Goal: Task Accomplishment & Management: Manage account settings

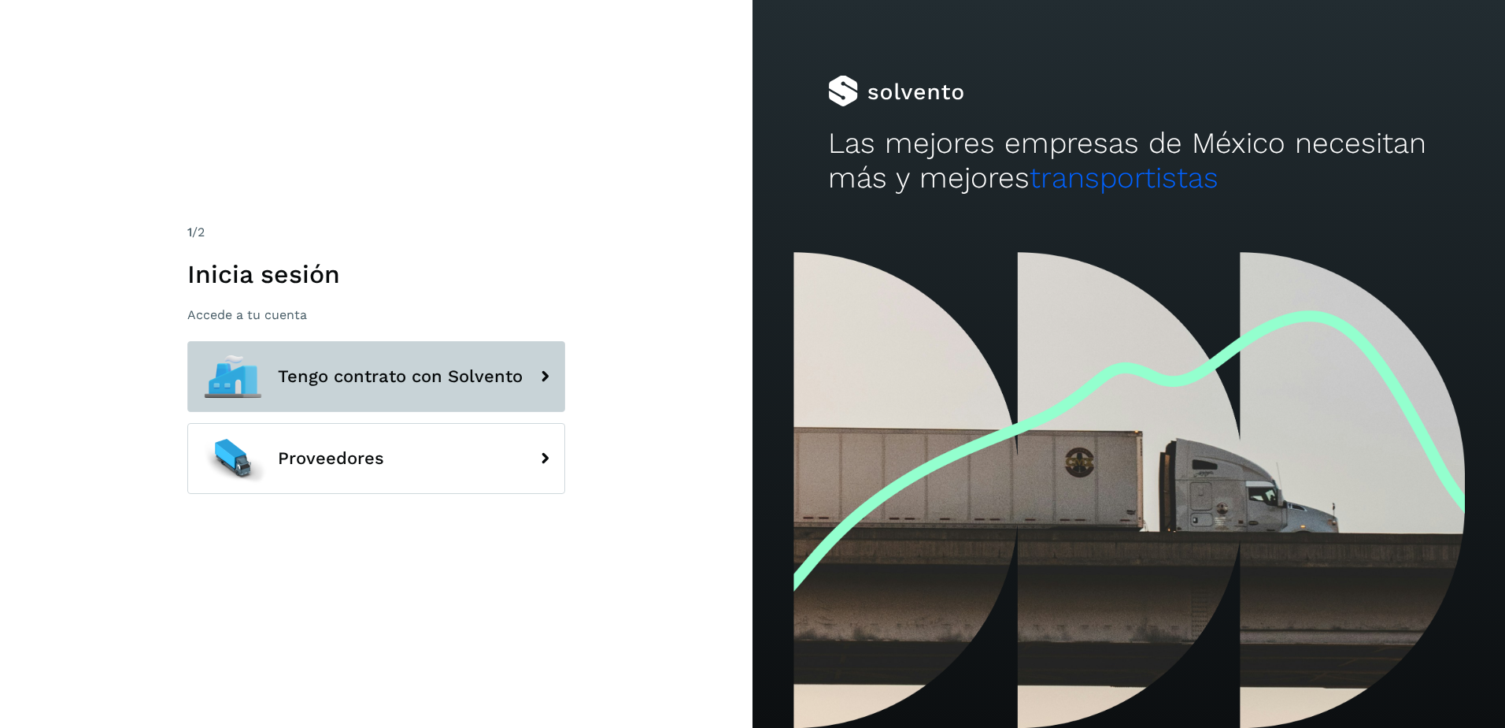
click at [491, 397] on button "Tengo contrato con Solvento" at bounding box center [376, 376] width 378 height 71
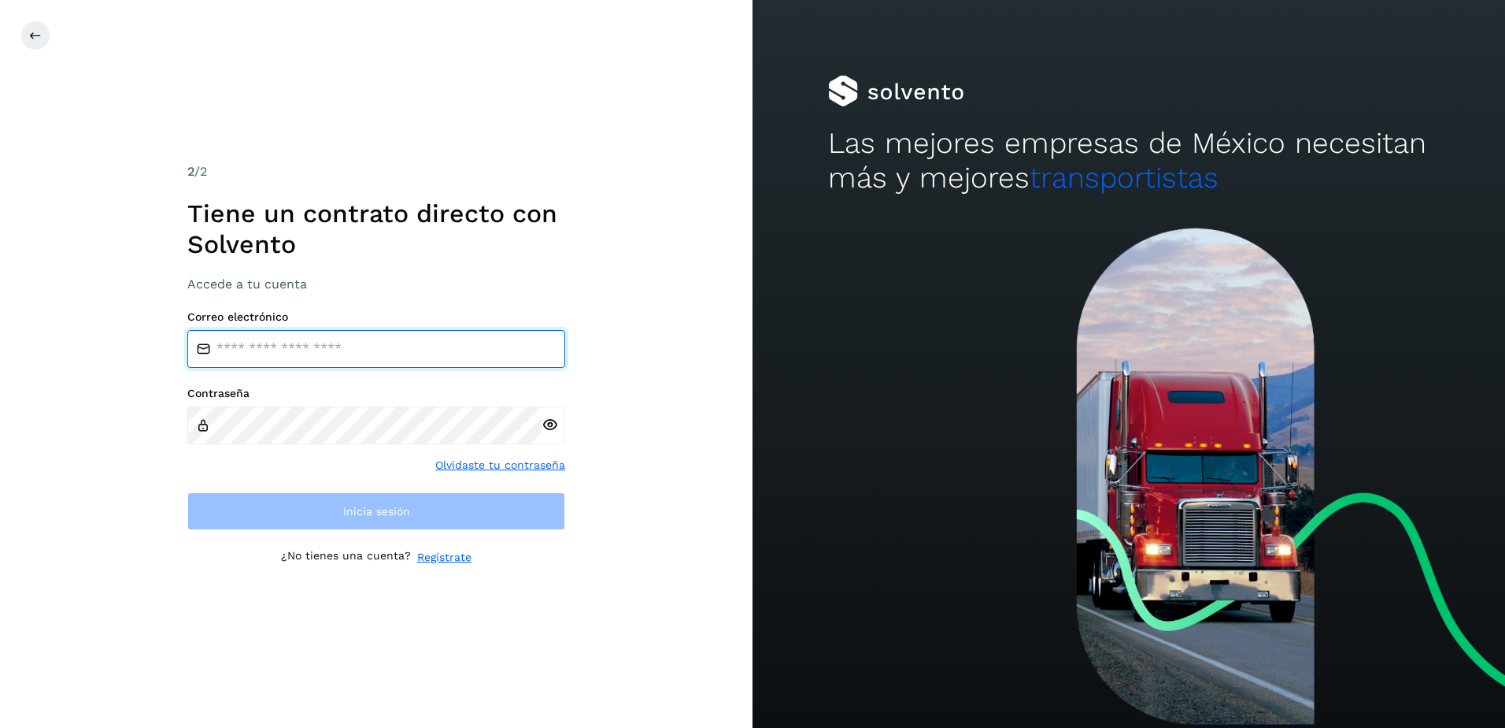
type input "**********"
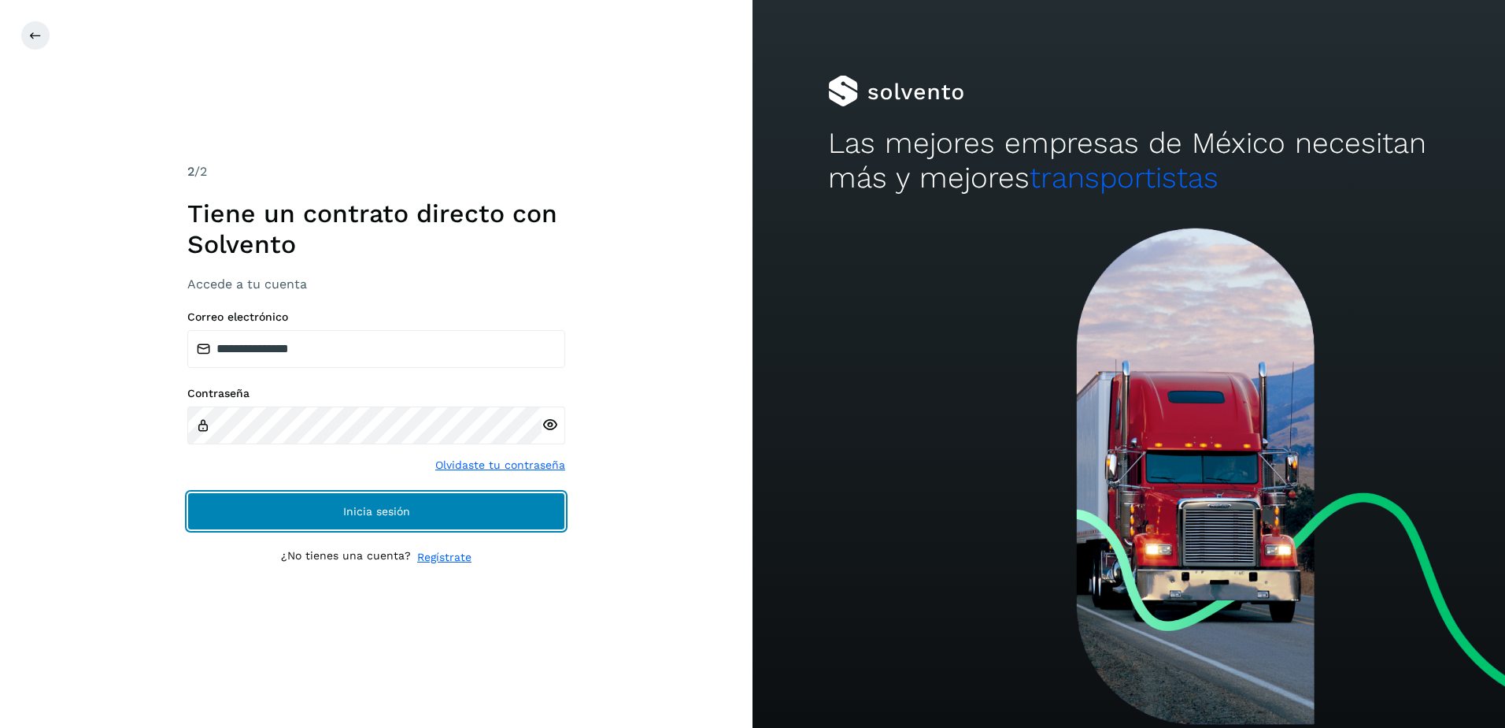
click at [413, 502] on button "Inicia sesión" at bounding box center [376, 511] width 378 height 38
click at [401, 509] on span "Inicia sesión" at bounding box center [376, 510] width 67 height 11
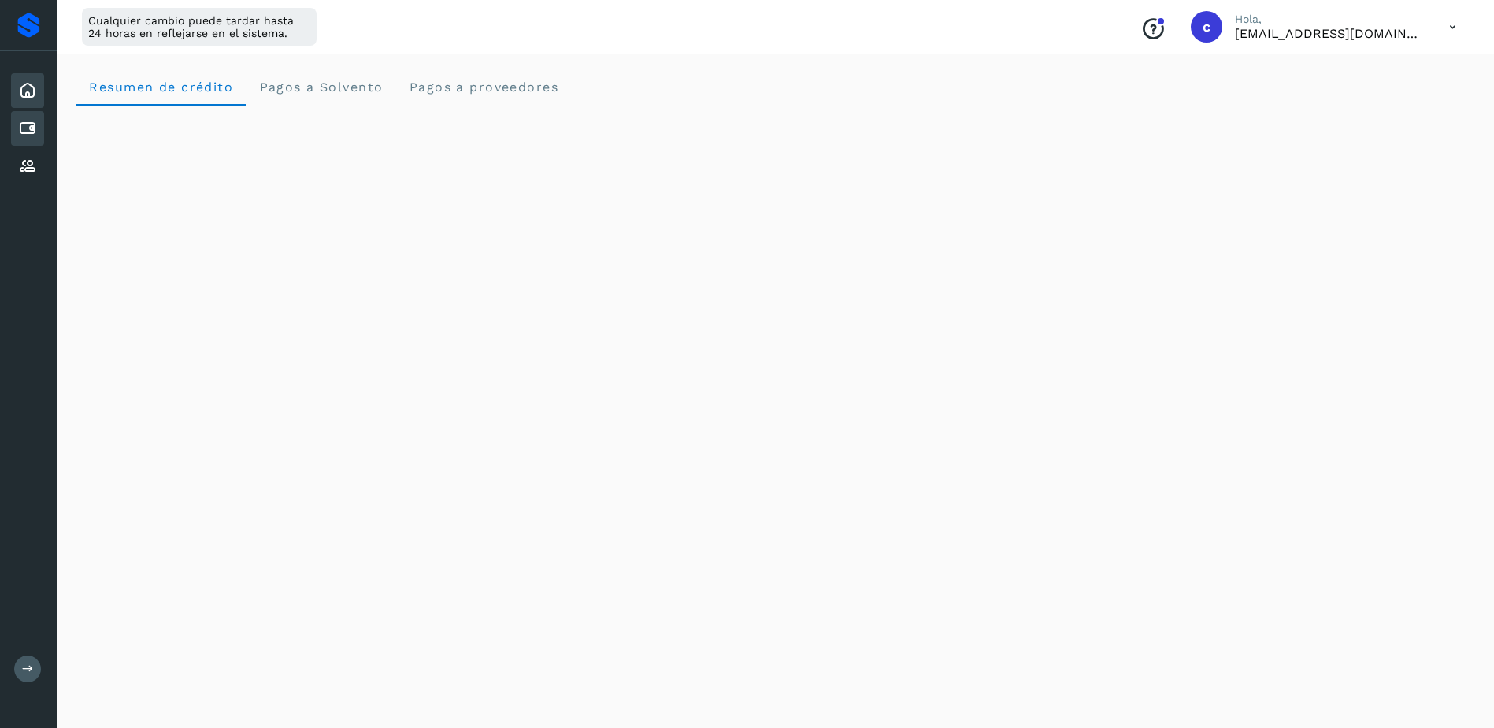
click at [29, 125] on icon at bounding box center [27, 128] width 19 height 19
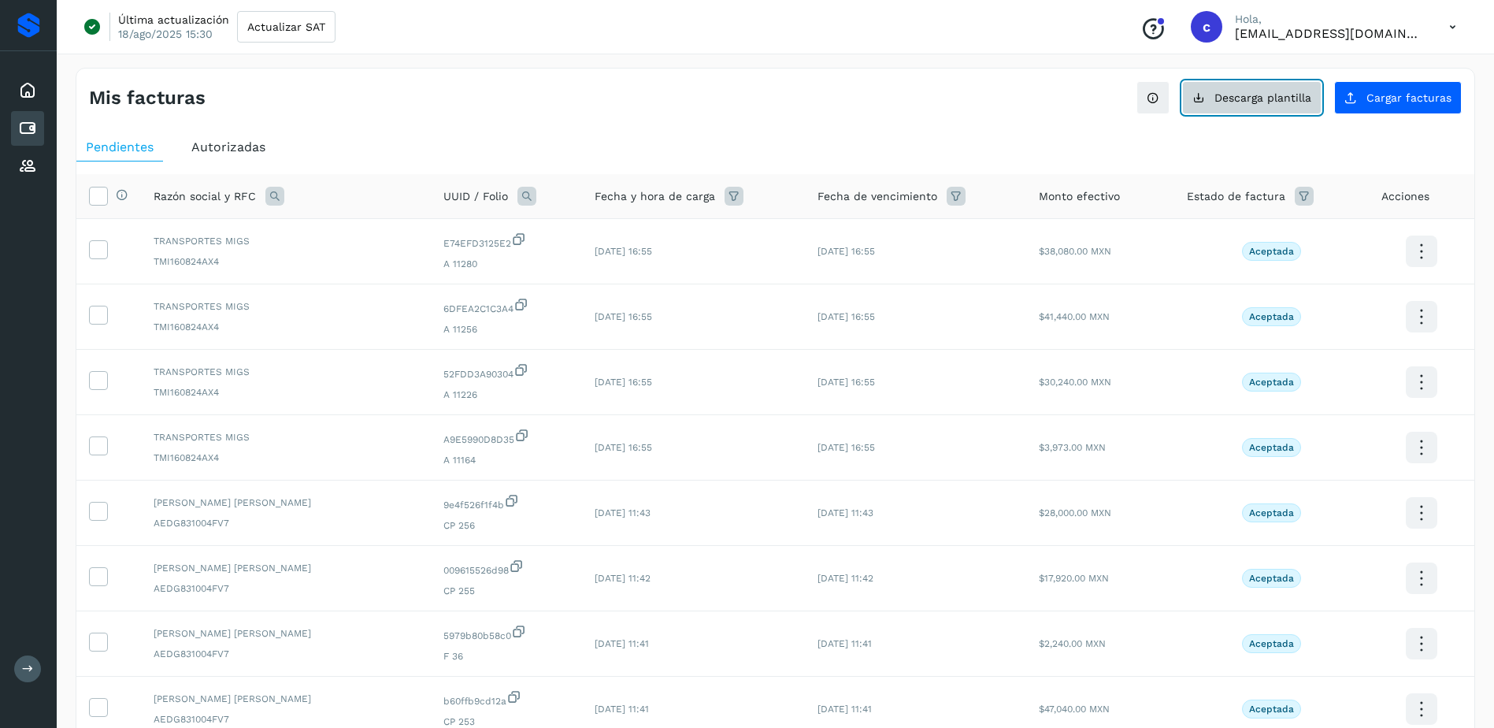
click at [1250, 94] on span "Descarga plantilla" at bounding box center [1262, 97] width 97 height 11
click at [1386, 95] on span "Cargar facturas" at bounding box center [1408, 97] width 85 height 11
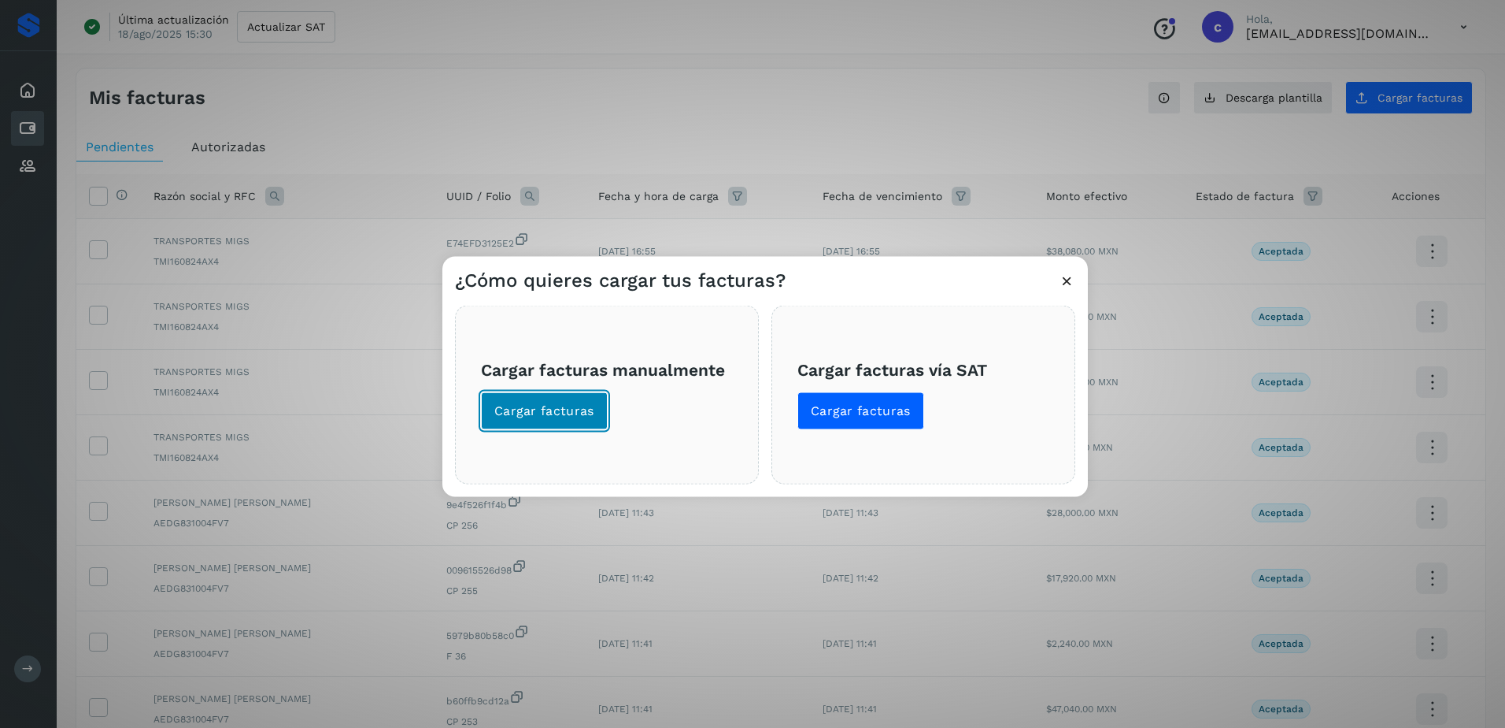
click at [538, 400] on button "Cargar facturas" at bounding box center [544, 411] width 127 height 38
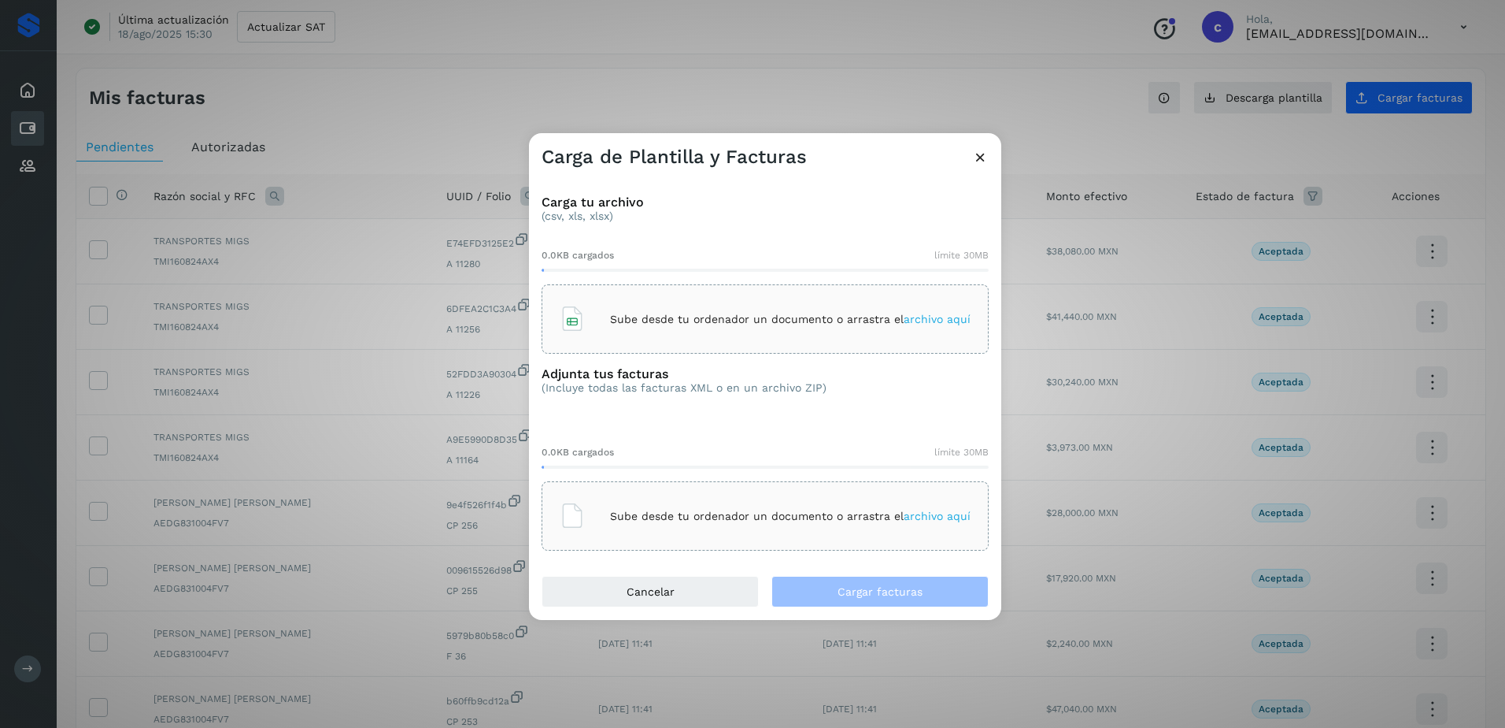
click at [635, 288] on div "Sube desde tu ordenador un documento o arrastra el archivo aquí" at bounding box center [765, 318] width 447 height 69
click at [737, 524] on div "Sube desde tu ordenador un documento o arrastra el archivo aquí" at bounding box center [765, 515] width 411 height 43
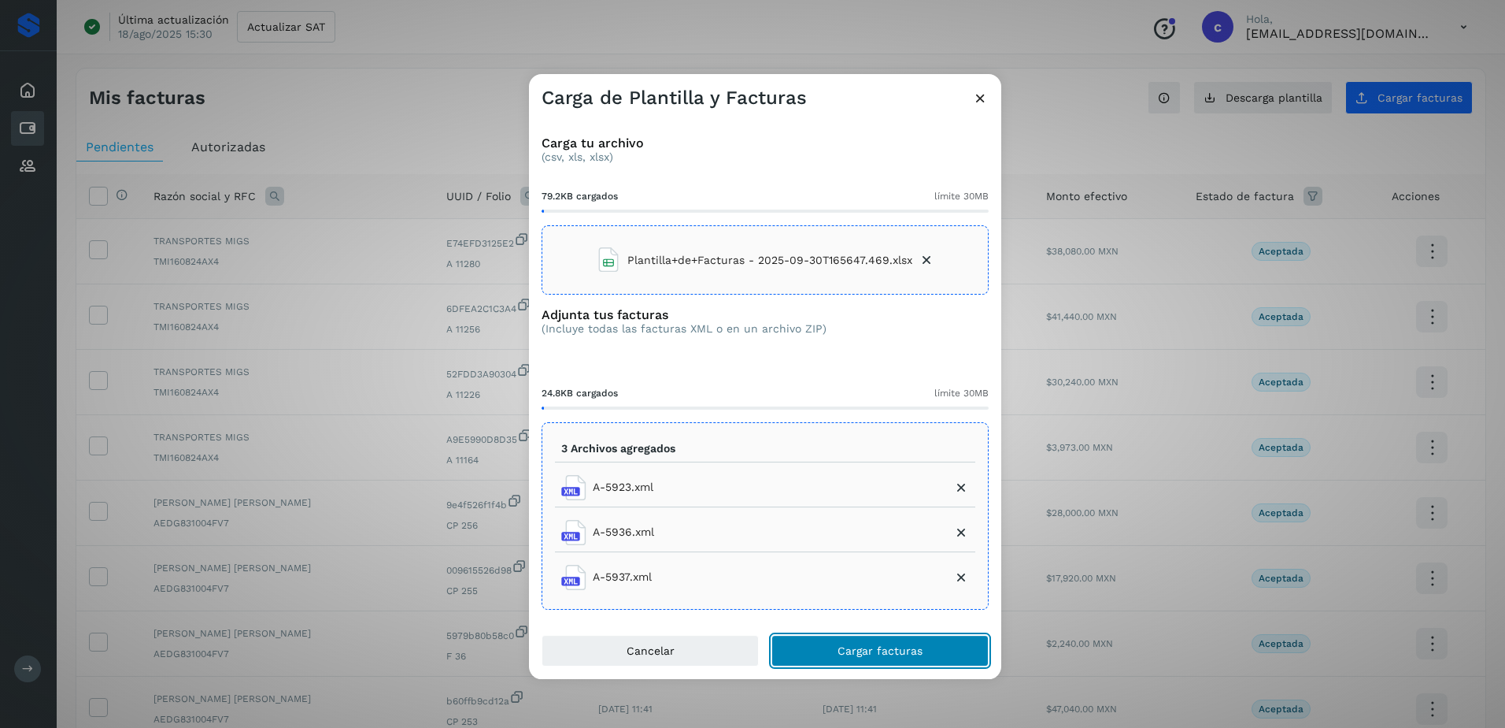
click at [837, 664] on button "Cargar facturas" at bounding box center [880, 650] width 217 height 31
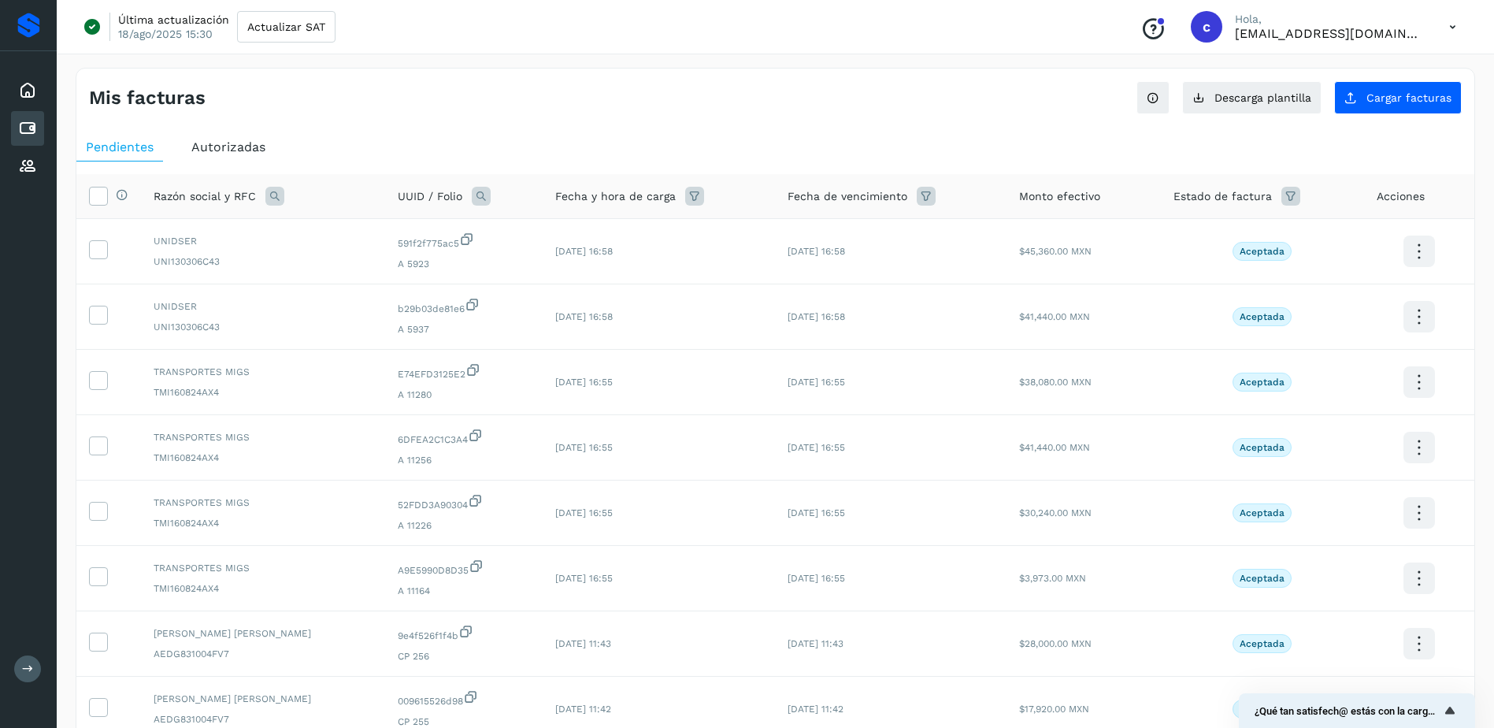
click at [2, 135] on div "Inicio Cuentas por pagar Proveedores" at bounding box center [28, 128] width 57 height 154
click at [29, 124] on icon at bounding box center [27, 128] width 19 height 19
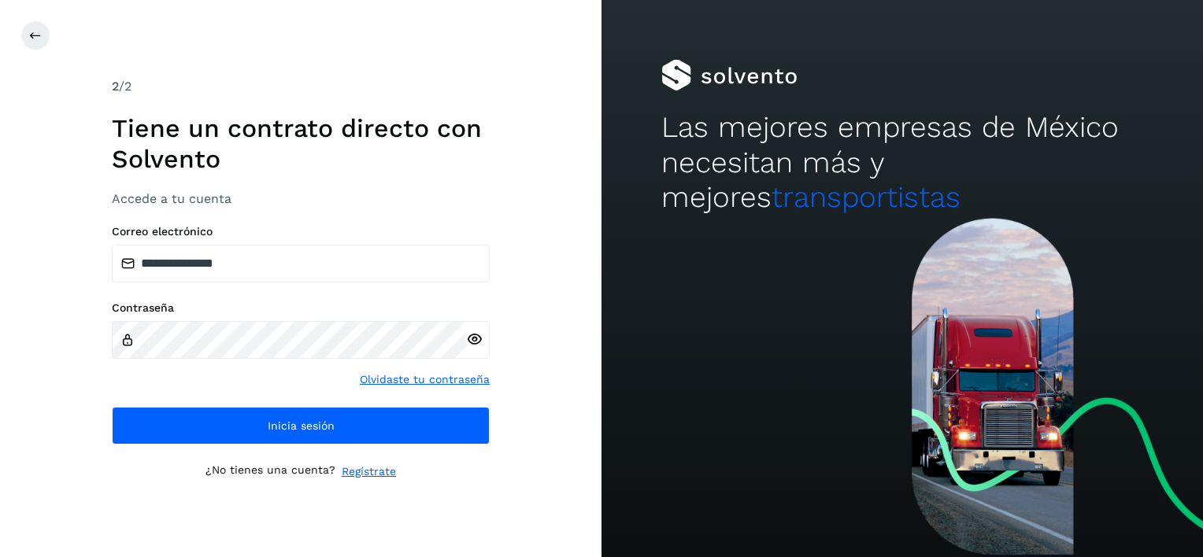
click at [170, 397] on div "**********" at bounding box center [301, 334] width 378 height 219
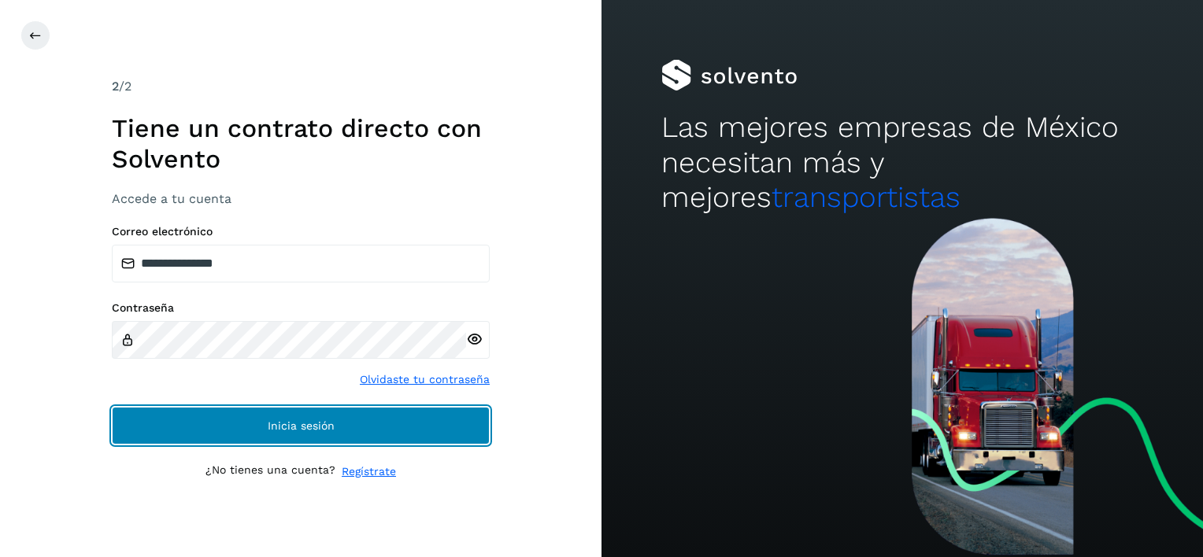
click at [171, 408] on button "Inicia sesión" at bounding box center [301, 426] width 378 height 38
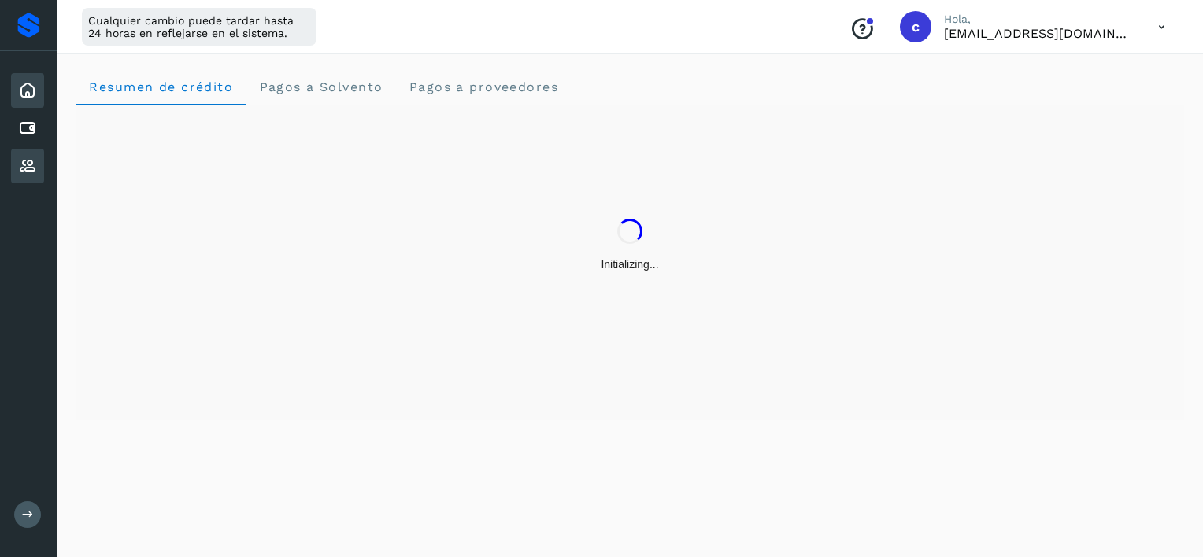
click at [31, 166] on icon at bounding box center [27, 166] width 19 height 19
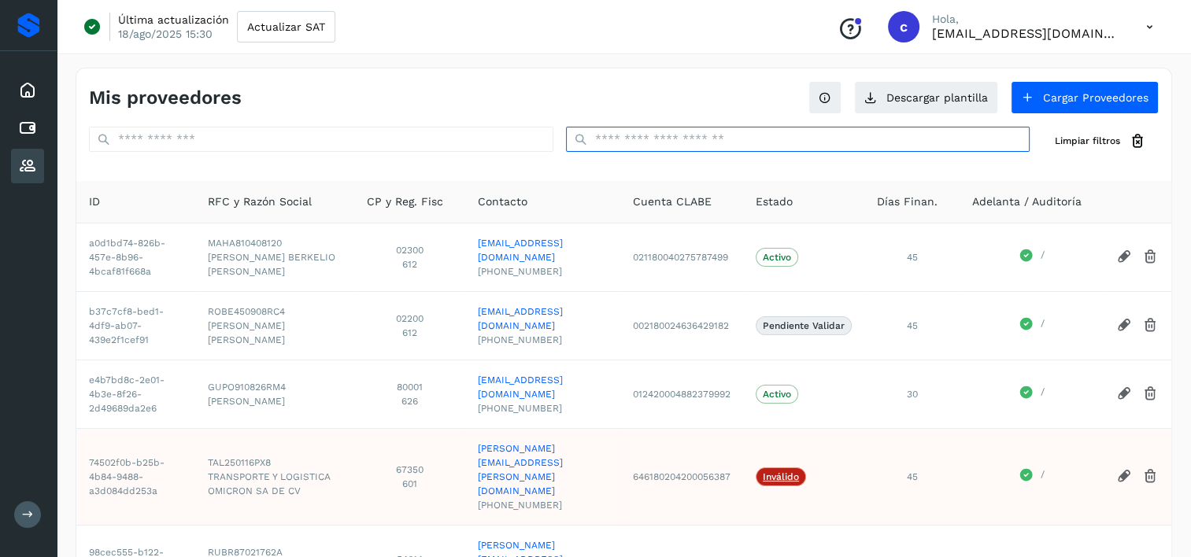
click at [680, 129] on input "text" at bounding box center [798, 139] width 465 height 25
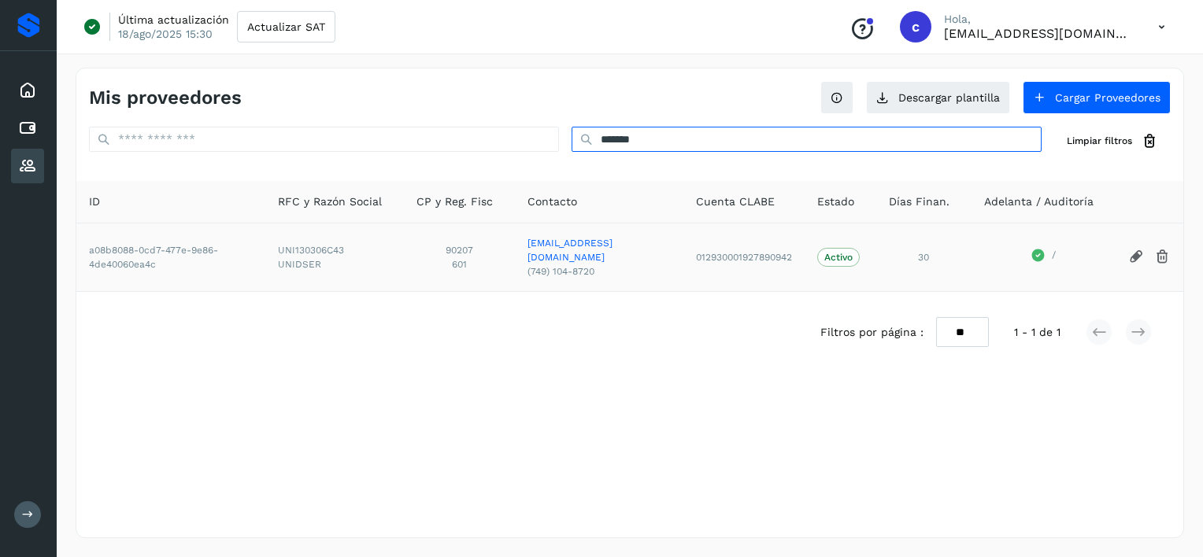
type input "*******"
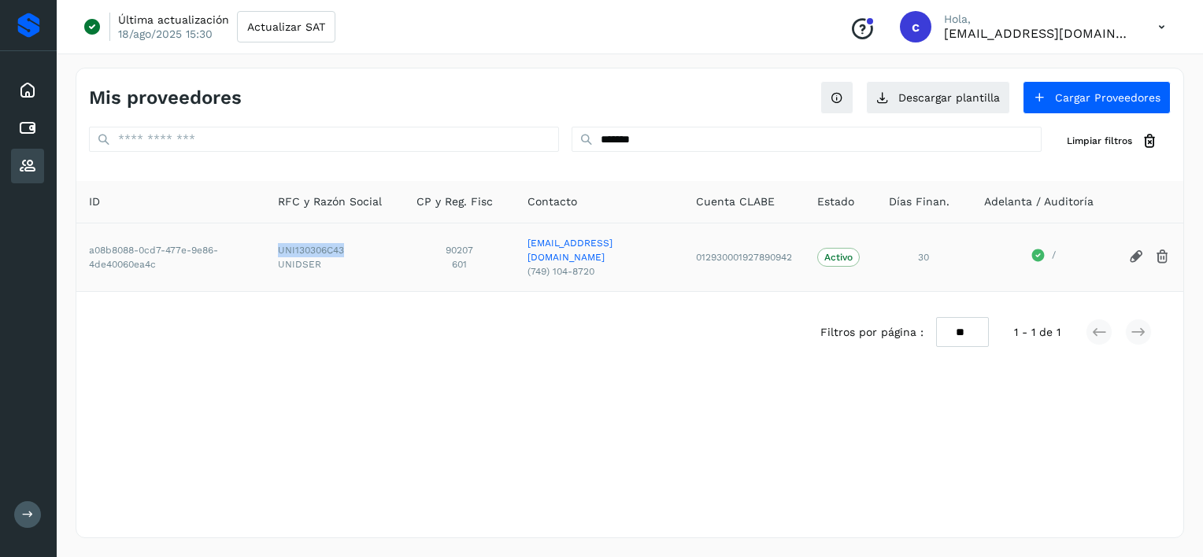
drag, startPoint x: 277, startPoint y: 245, endPoint x: 343, endPoint y: 249, distance: 66.3
click at [343, 249] on span "UNI130306C43" at bounding box center [334, 250] width 113 height 14
copy span "UNI130306C43"
click at [40, 131] on div "Cuentas por pagar" at bounding box center [27, 128] width 33 height 35
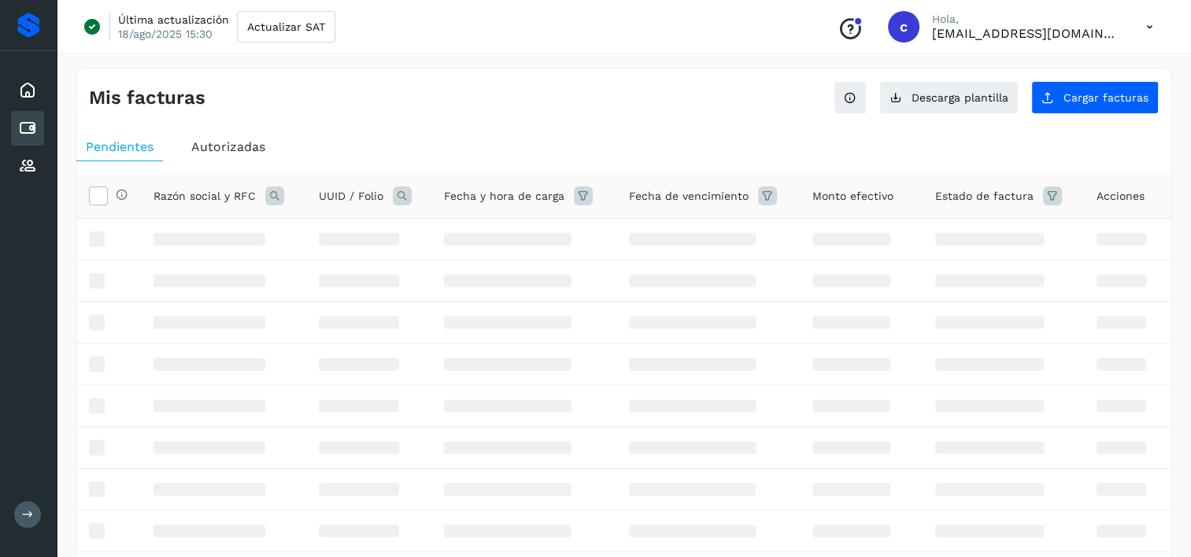
click at [402, 198] on icon at bounding box center [402, 196] width 19 height 19
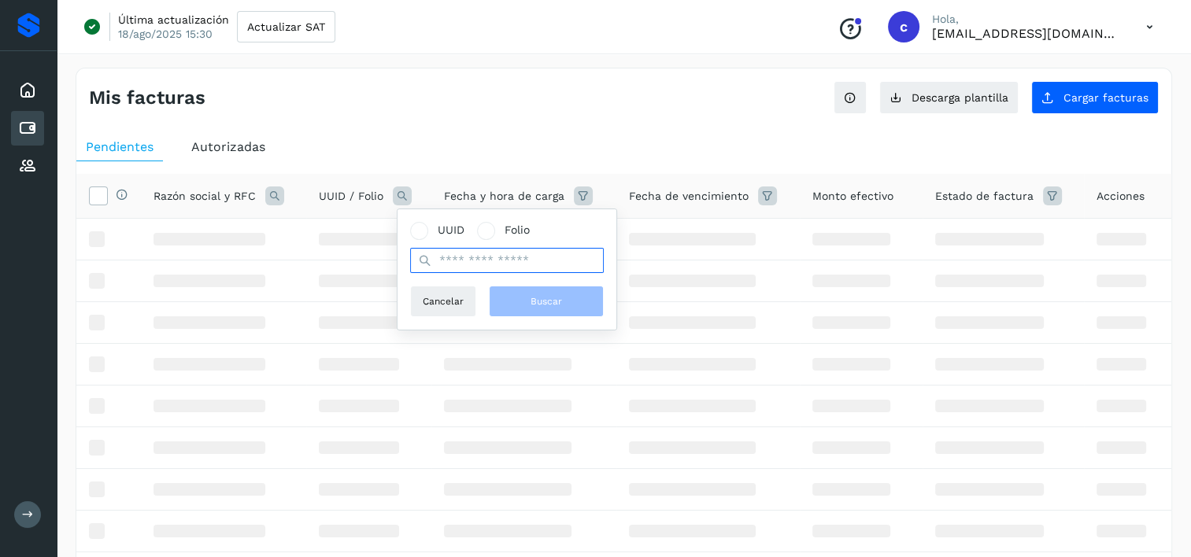
click at [533, 261] on input "text" at bounding box center [507, 260] width 194 height 25
paste input "**********"
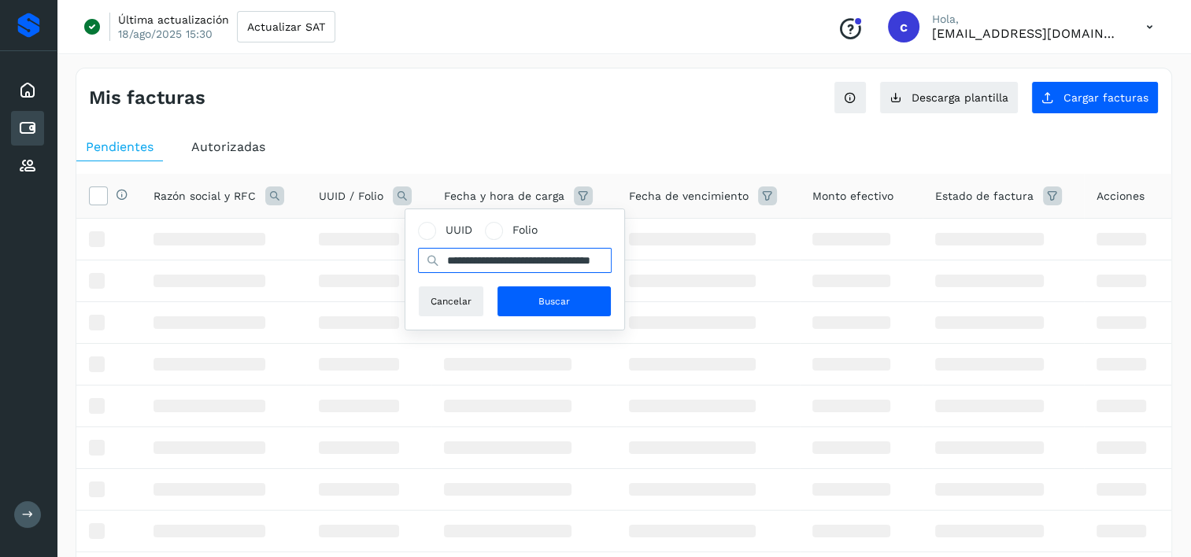
scroll to position [0, 54]
type input "**********"
click at [517, 288] on button "Buscar" at bounding box center [554, 301] width 115 height 31
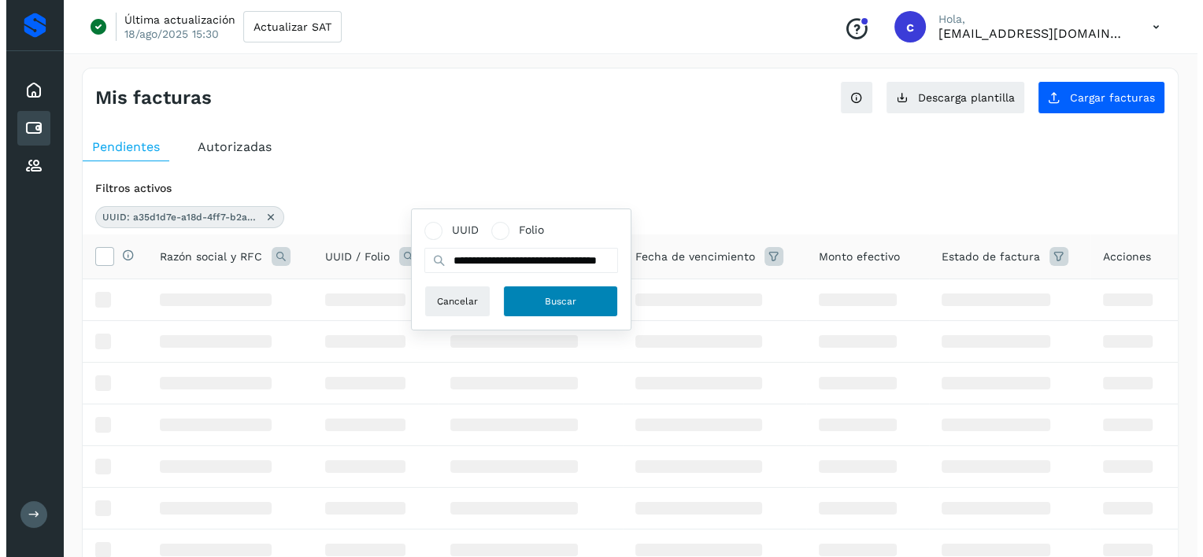
scroll to position [0, 0]
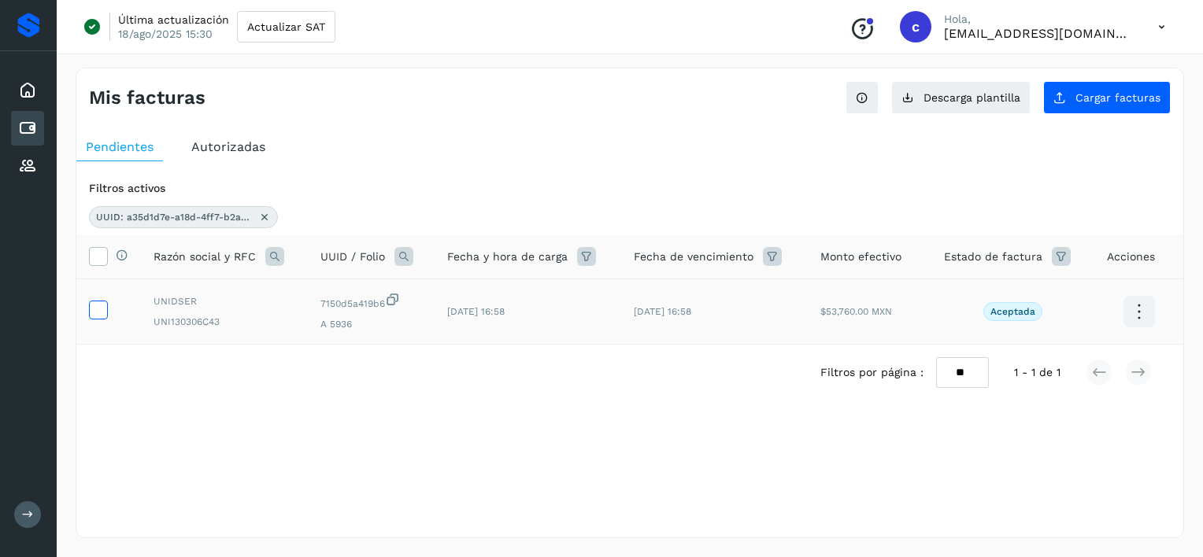
click at [107, 313] on label at bounding box center [98, 310] width 19 height 19
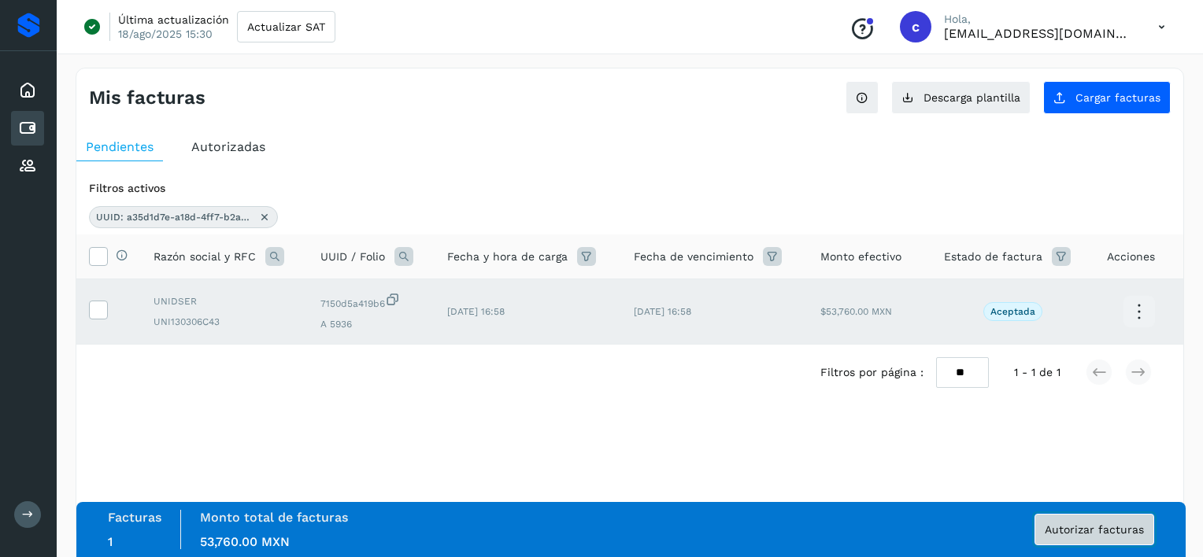
click at [1093, 527] on span "Autorizar facturas" at bounding box center [1094, 529] width 99 height 11
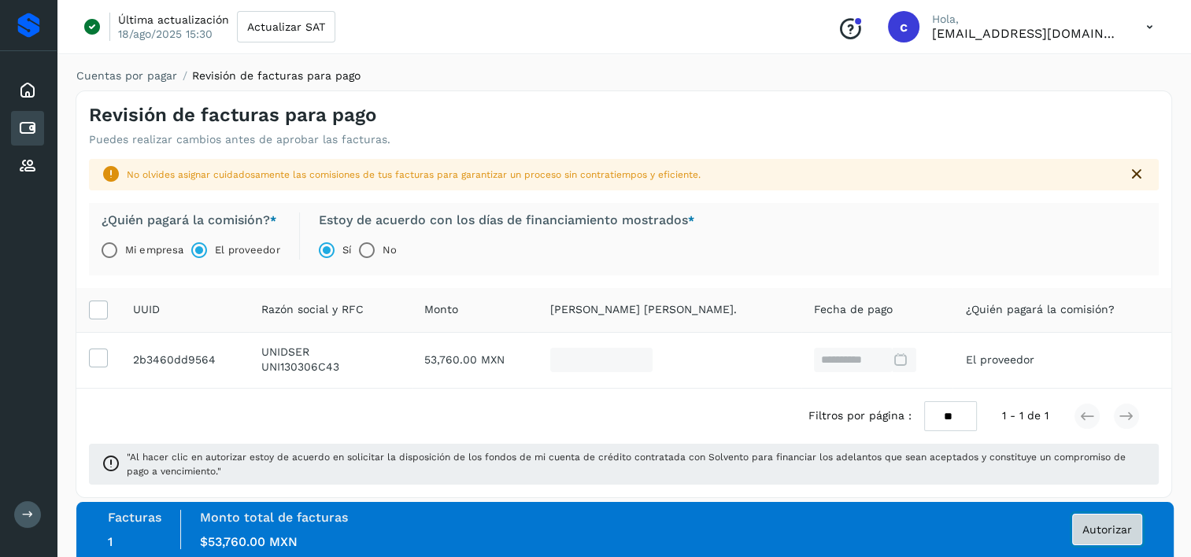
click at [1117, 526] on span "Autorizar" at bounding box center [1108, 529] width 50 height 11
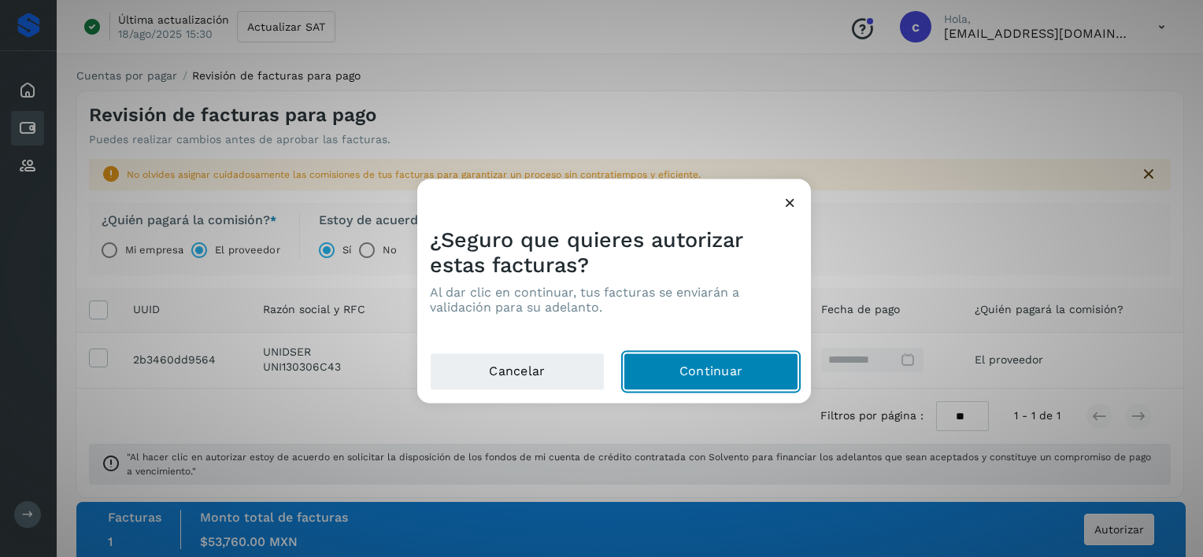
click at [759, 364] on button "Continuar" at bounding box center [711, 373] width 175 height 38
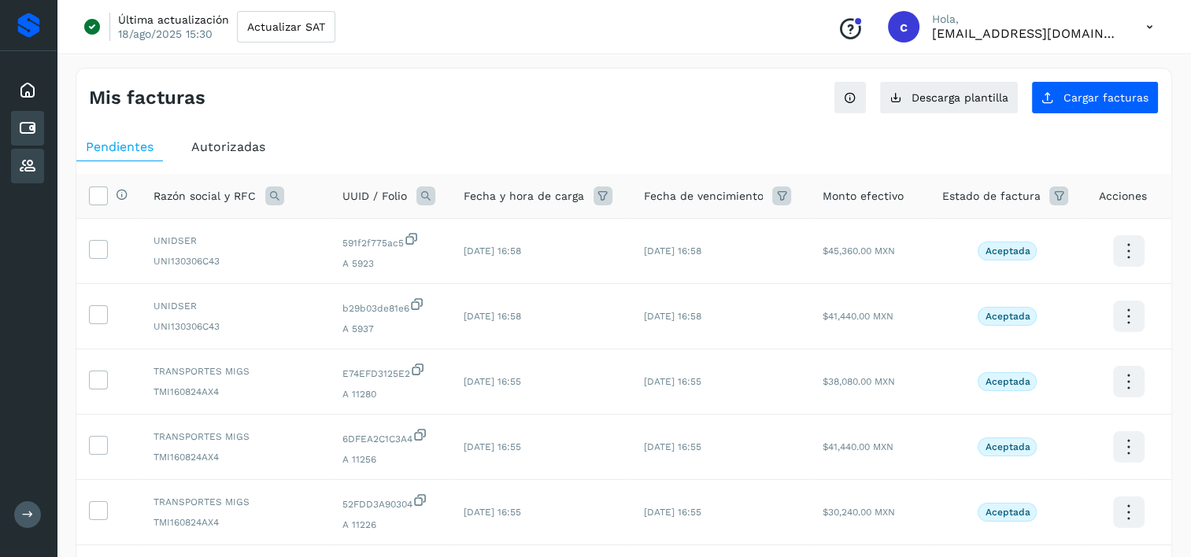
click at [35, 171] on icon at bounding box center [27, 166] width 19 height 19
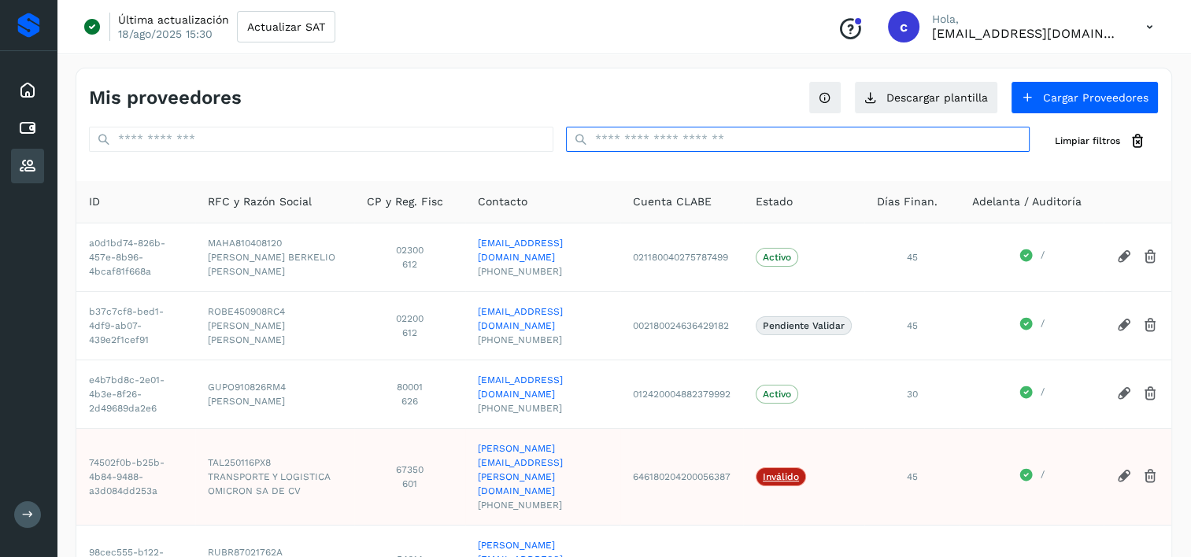
click at [750, 139] on input "text" at bounding box center [798, 139] width 465 height 25
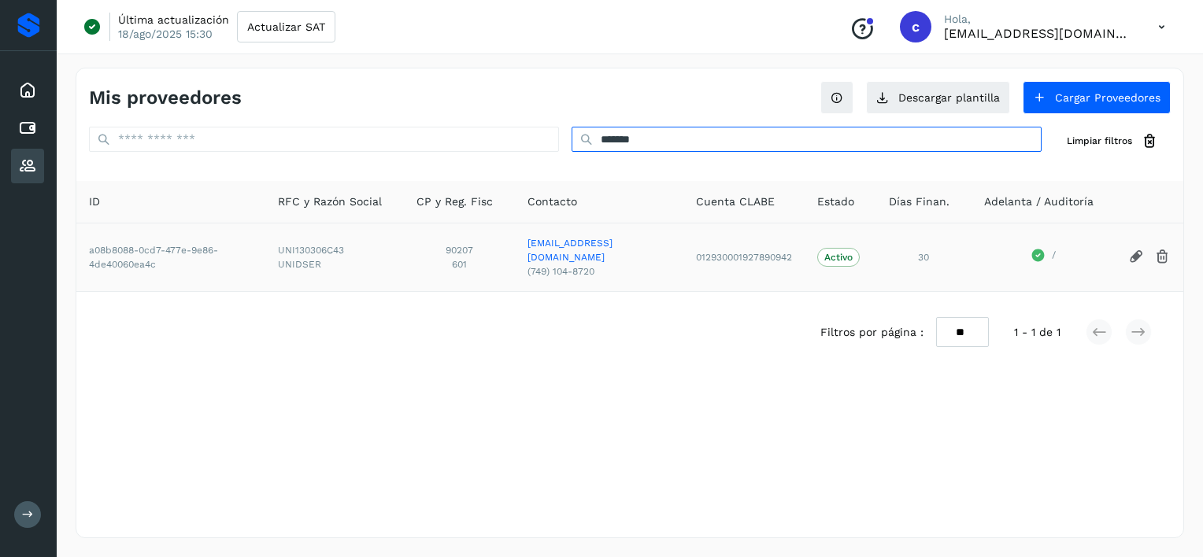
type input "*******"
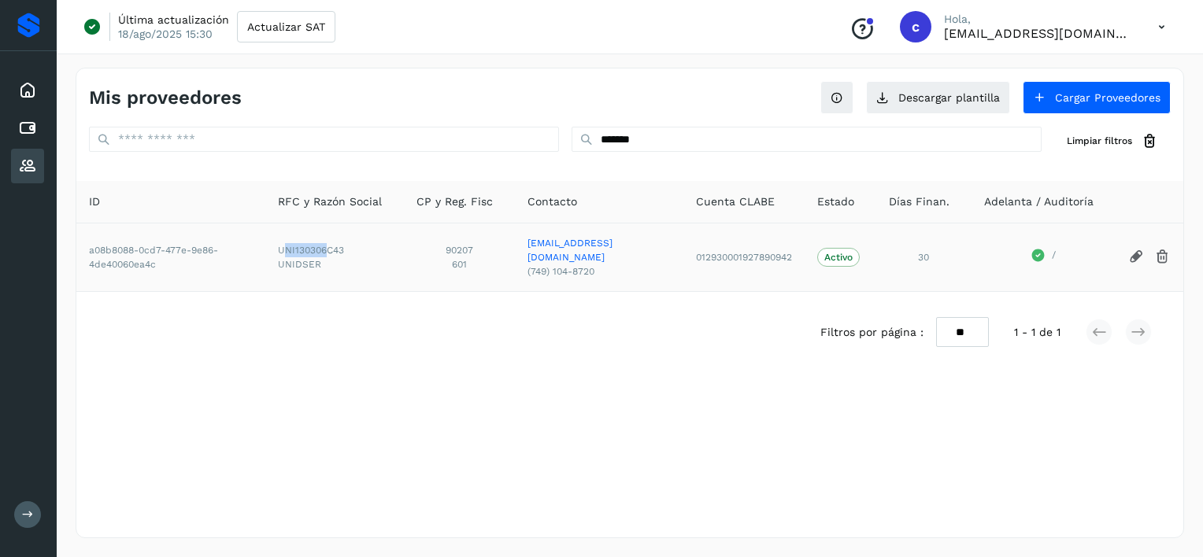
drag, startPoint x: 283, startPoint y: 250, endPoint x: 324, endPoint y: 252, distance: 40.2
click at [324, 252] on span "UNI130306C43" at bounding box center [334, 250] width 113 height 14
drag, startPoint x: 324, startPoint y: 252, endPoint x: 307, endPoint y: 270, distance: 24.5
click at [307, 270] on span "UNIDSER" at bounding box center [334, 264] width 113 height 14
click at [284, 246] on span "UNI130306C43" at bounding box center [334, 250] width 113 height 14
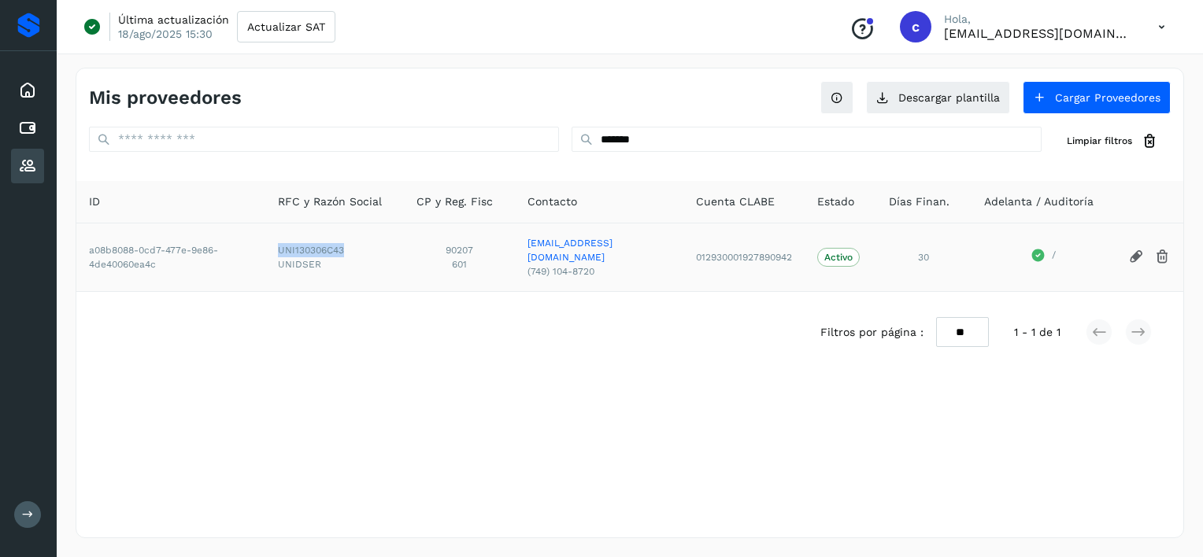
drag, startPoint x: 280, startPoint y: 246, endPoint x: 346, endPoint y: 254, distance: 67.4
click at [346, 254] on span "UNI130306C43" at bounding box center [334, 250] width 113 height 14
copy span "UNI130306C43"
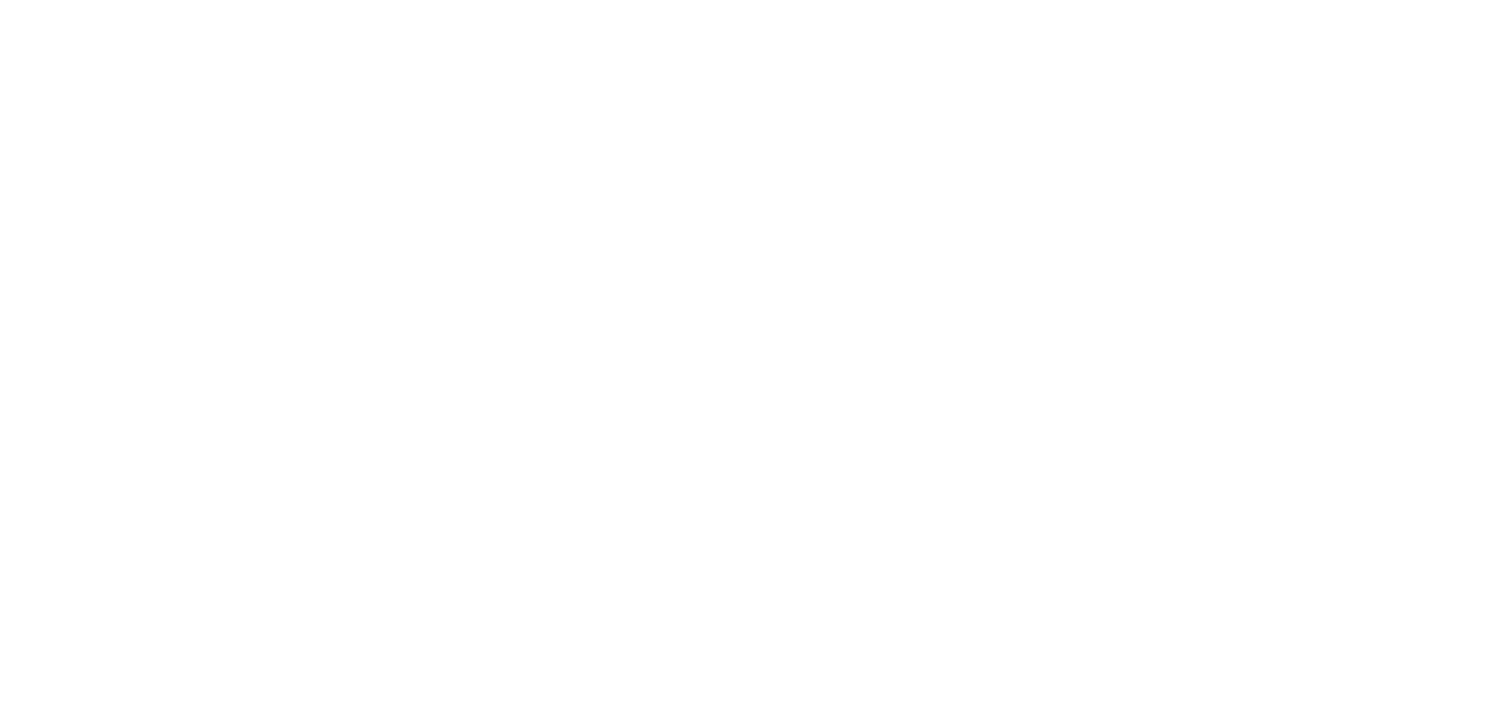
click at [468, 91] on div at bounding box center [752, 364] width 1505 height 728
click at [580, 285] on div at bounding box center [752, 364] width 1505 height 728
click at [809, 298] on div at bounding box center [752, 364] width 1505 height 728
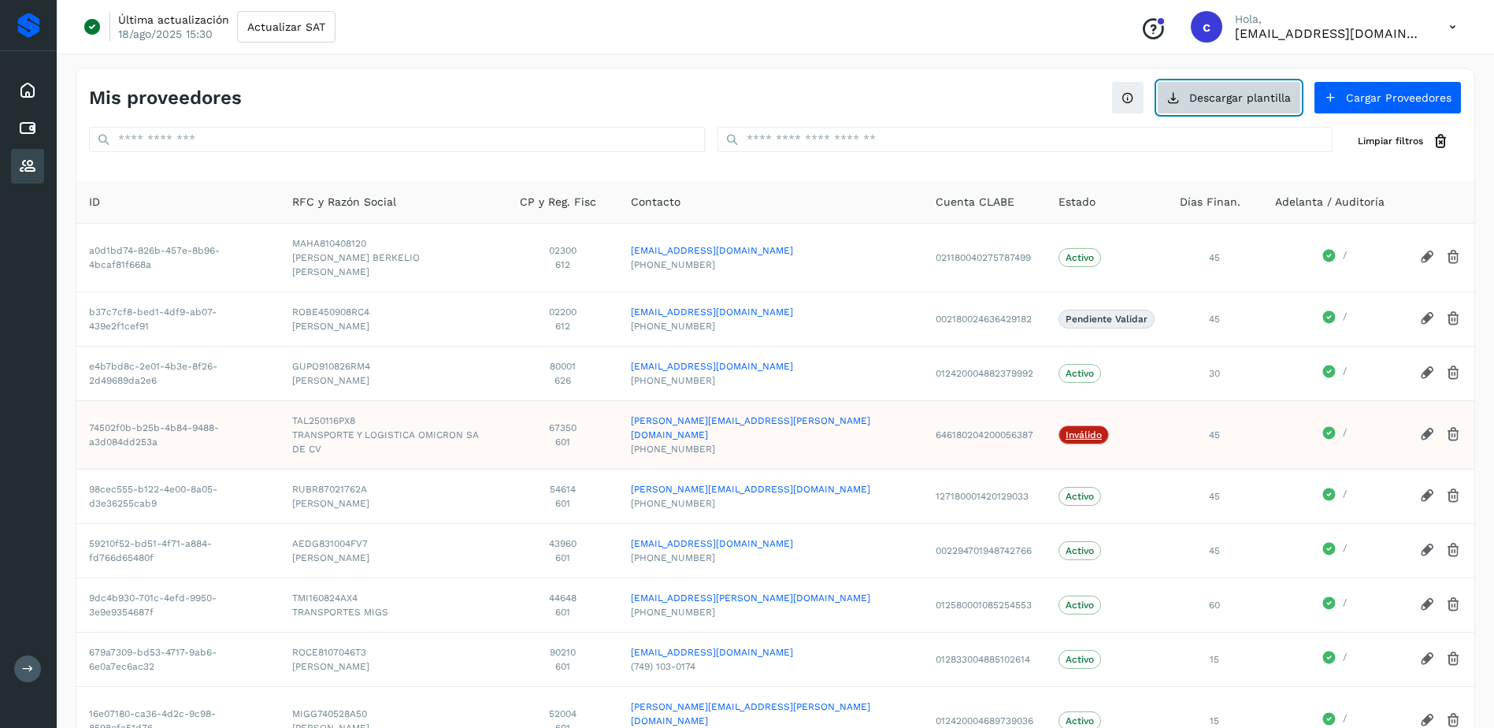
click at [1238, 111] on button "Descargar plantilla" at bounding box center [1229, 97] width 144 height 33
click at [22, 117] on div "Cuentas por pagar" at bounding box center [27, 128] width 33 height 35
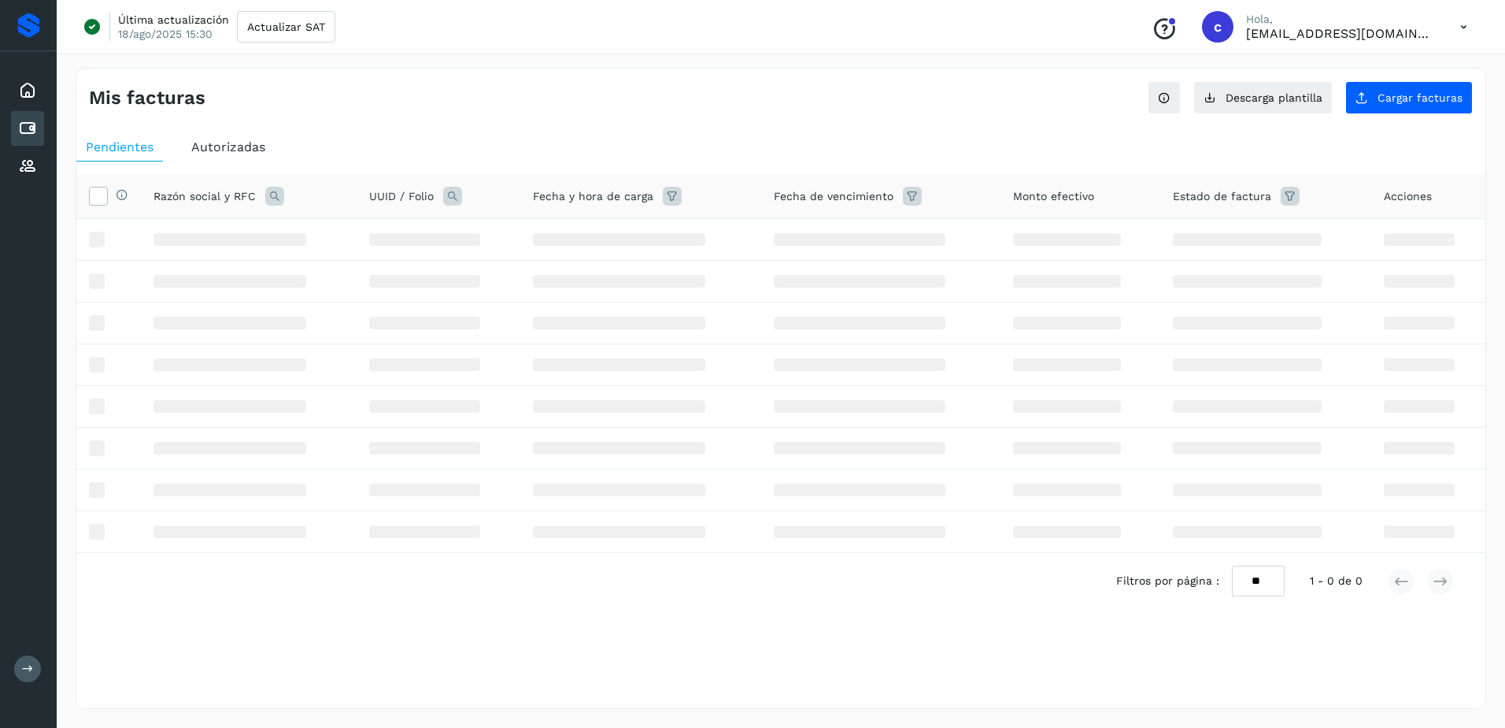
click at [38, 130] on div "Cuentas por pagar" at bounding box center [27, 128] width 33 height 35
click at [909, 116] on div "Mis facturas Ver instrucciones para cargar Facturas Descarga plantilla Cargar f…" at bounding box center [781, 388] width 1411 height 641
click at [1289, 102] on span "Descarga plantilla" at bounding box center [1274, 97] width 97 height 11
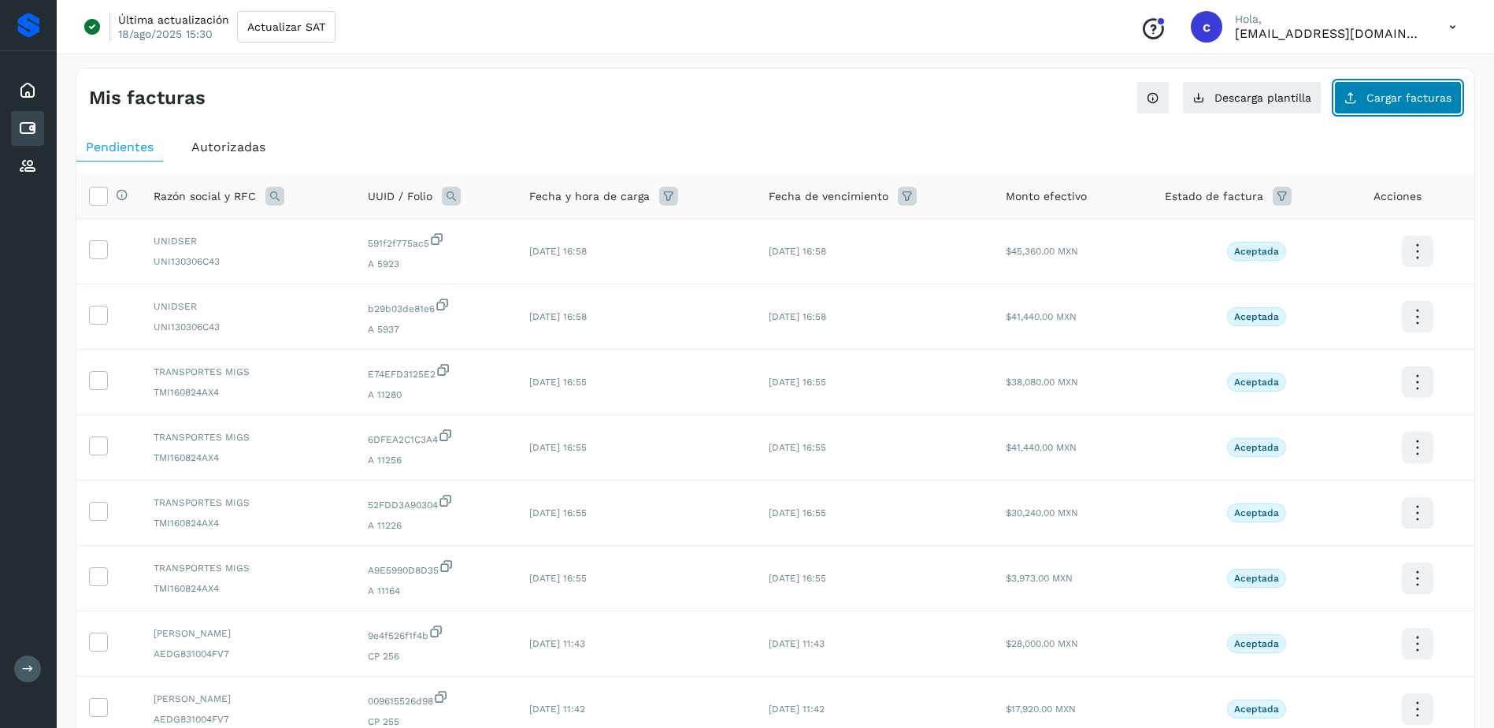
click at [1406, 101] on span "Cargar facturas" at bounding box center [1408, 97] width 85 height 11
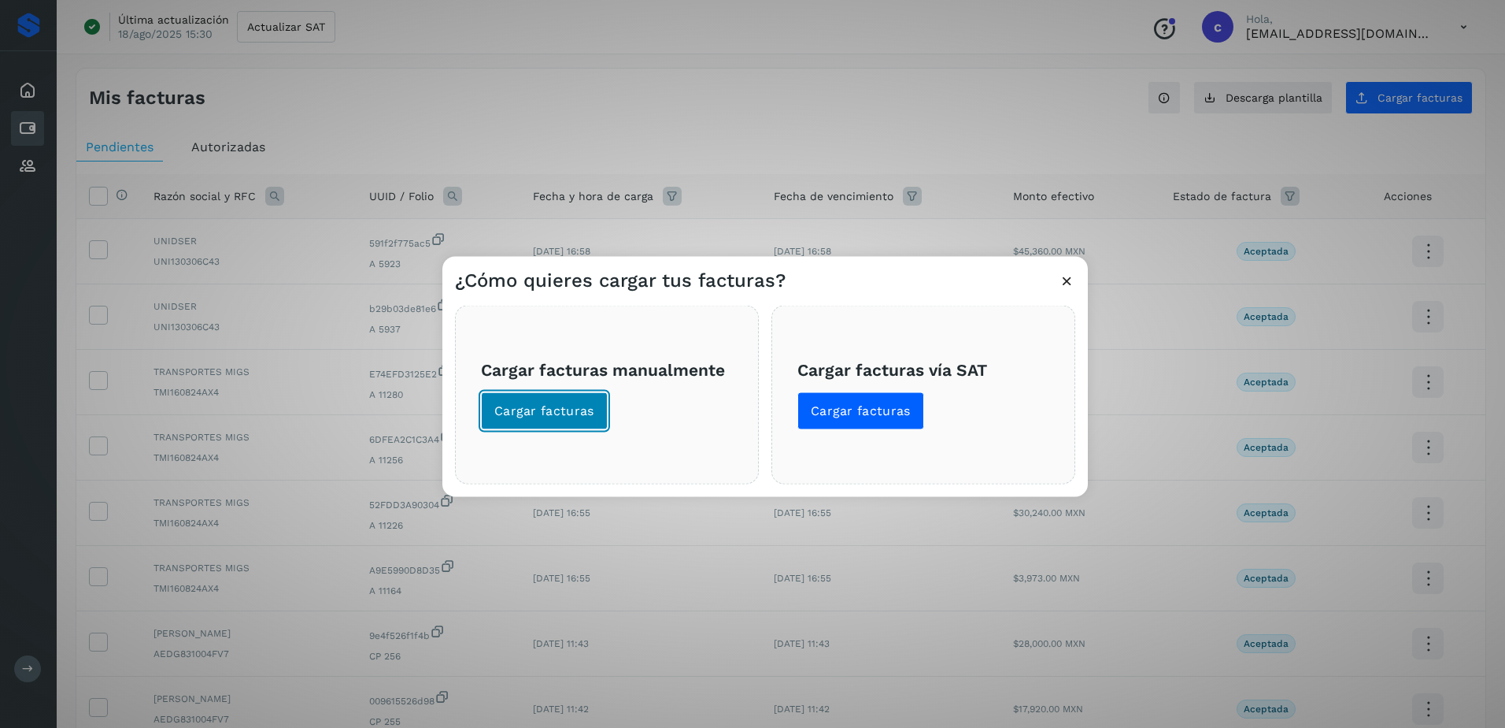
click at [594, 413] on button "Cargar facturas" at bounding box center [544, 411] width 127 height 38
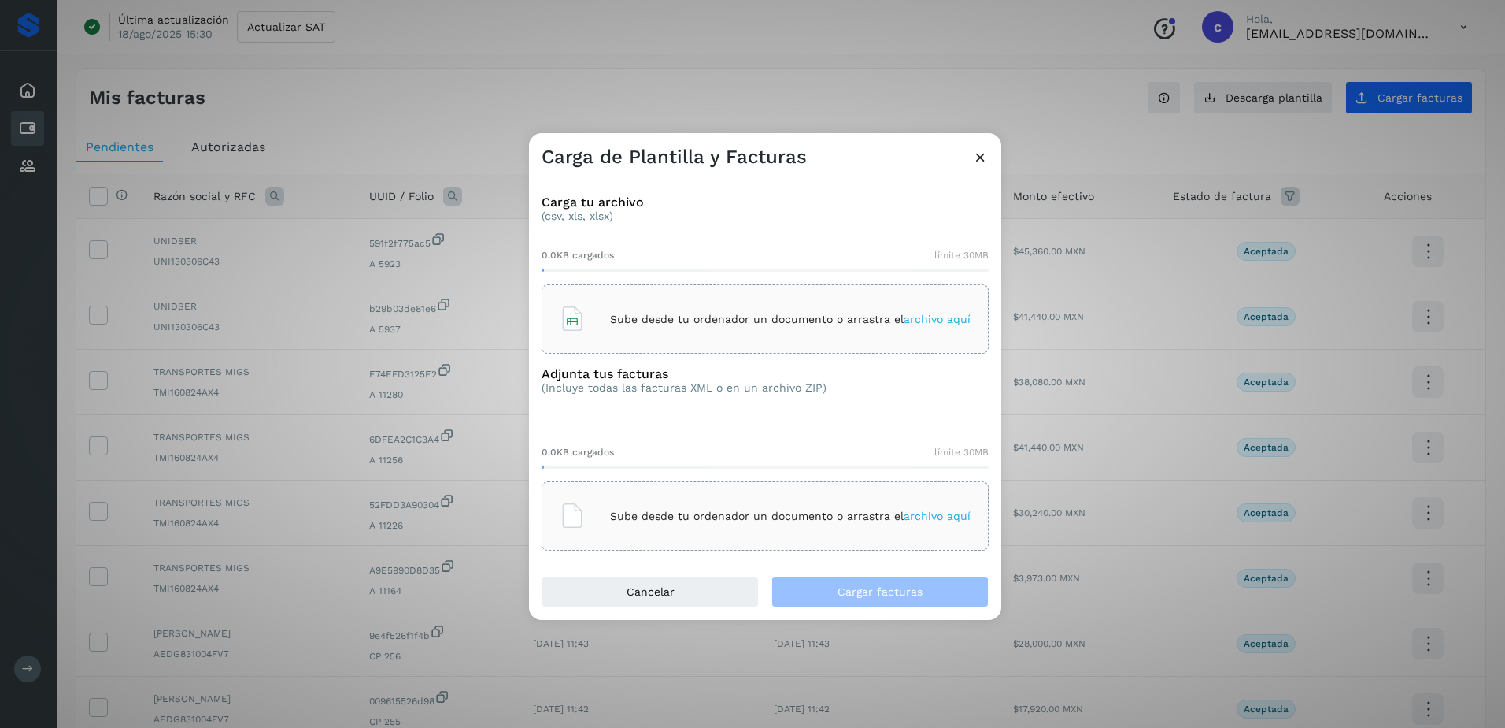
click at [794, 334] on div "Sube desde tu ordenador un documento o arrastra el archivo aquí" at bounding box center [765, 319] width 411 height 43
click at [731, 481] on div "Sube desde tu ordenador un documento o arrastra el archivo aquí" at bounding box center [765, 515] width 447 height 69
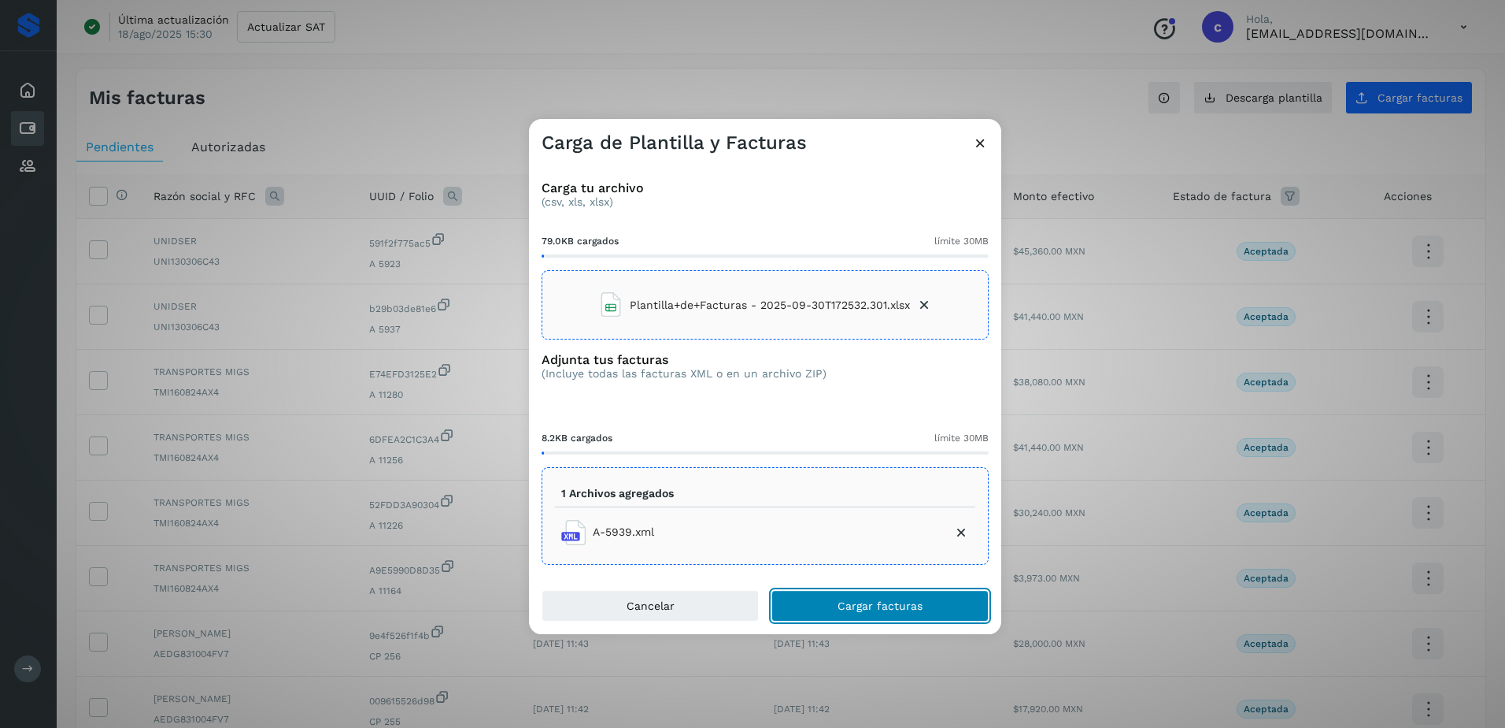
click at [834, 591] on button "Cargar facturas" at bounding box center [880, 605] width 217 height 31
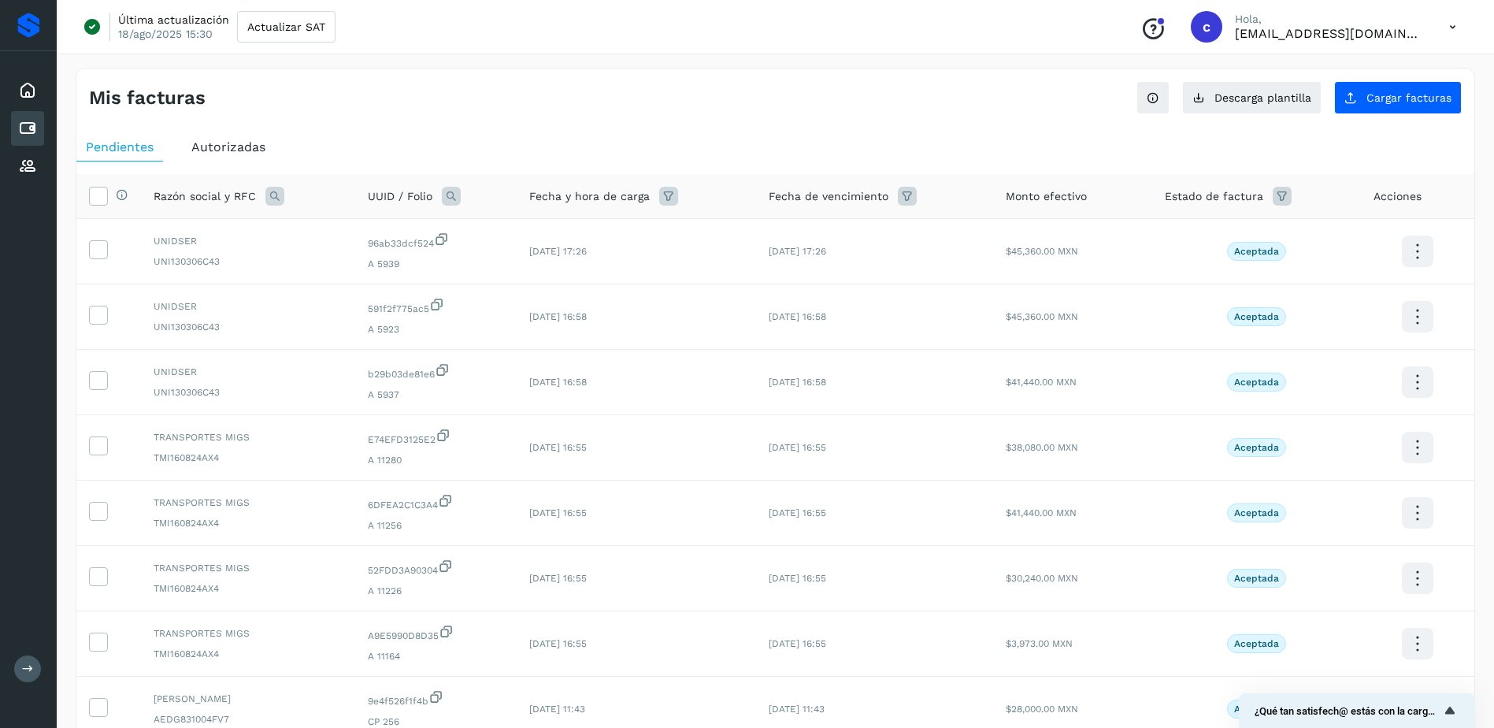
drag, startPoint x: 33, startPoint y: 128, endPoint x: 182, endPoint y: 127, distance: 148.8
click at [33, 128] on icon at bounding box center [27, 128] width 19 height 19
click at [461, 187] on icon at bounding box center [451, 196] width 19 height 19
click at [586, 272] on input "text" at bounding box center [577, 261] width 194 height 25
paste input "**********"
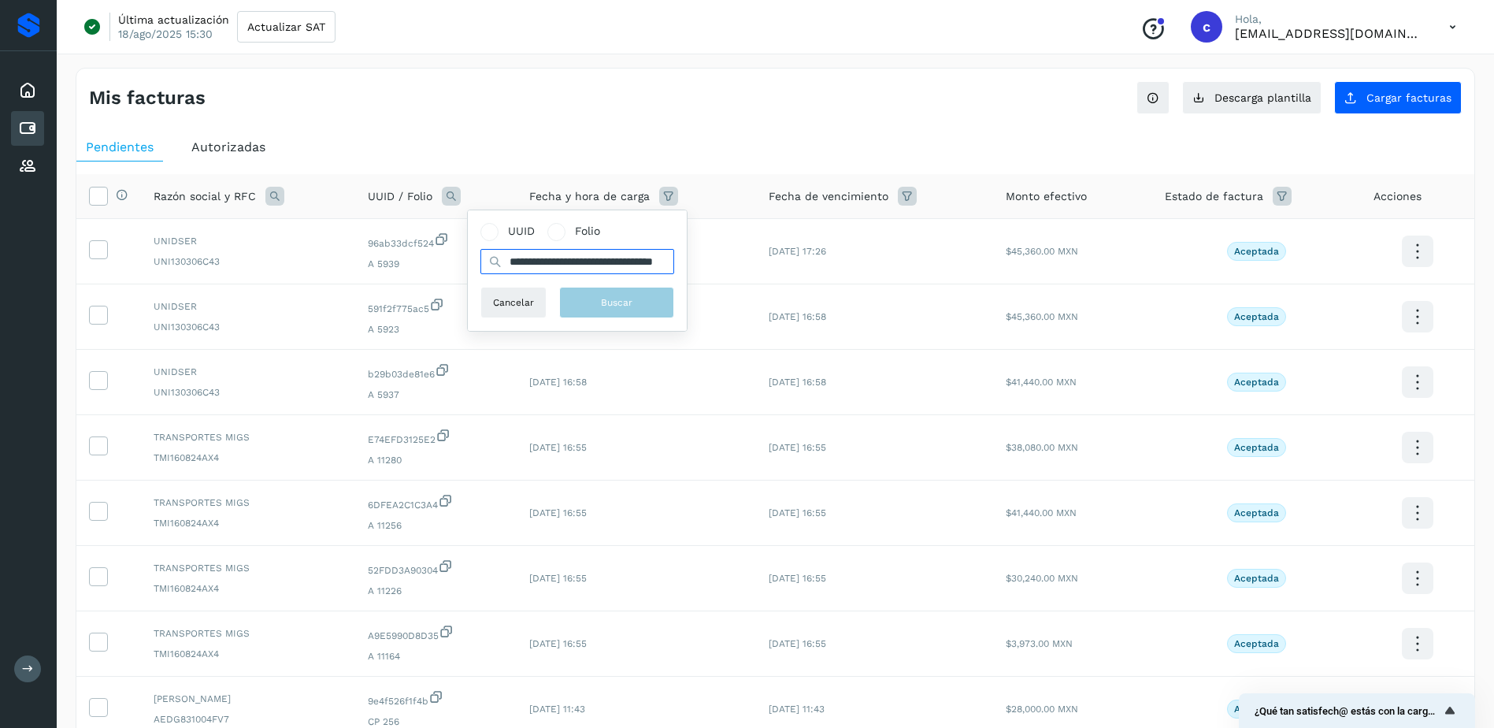
scroll to position [0, 70]
type input "**********"
click at [606, 300] on button "Buscar" at bounding box center [624, 302] width 115 height 31
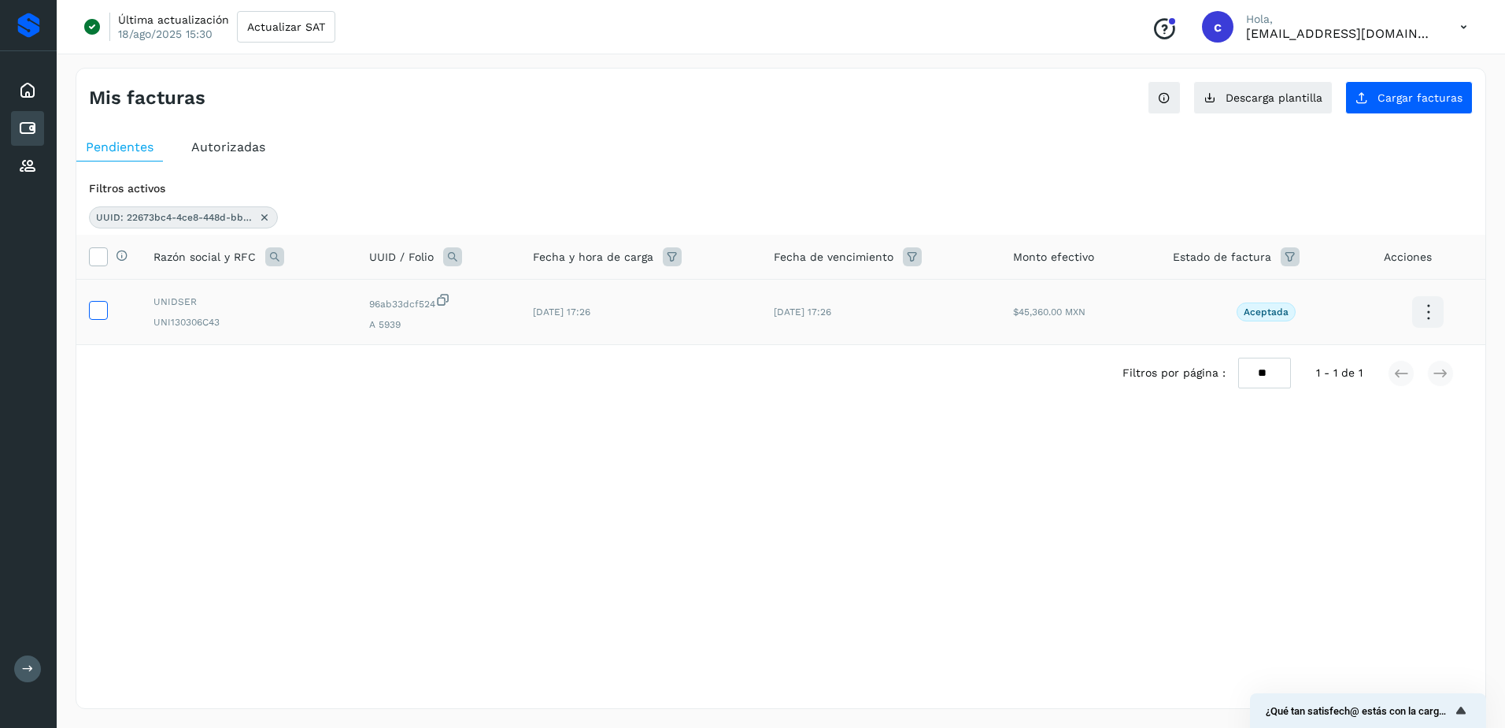
click at [99, 309] on icon at bounding box center [98, 309] width 17 height 17
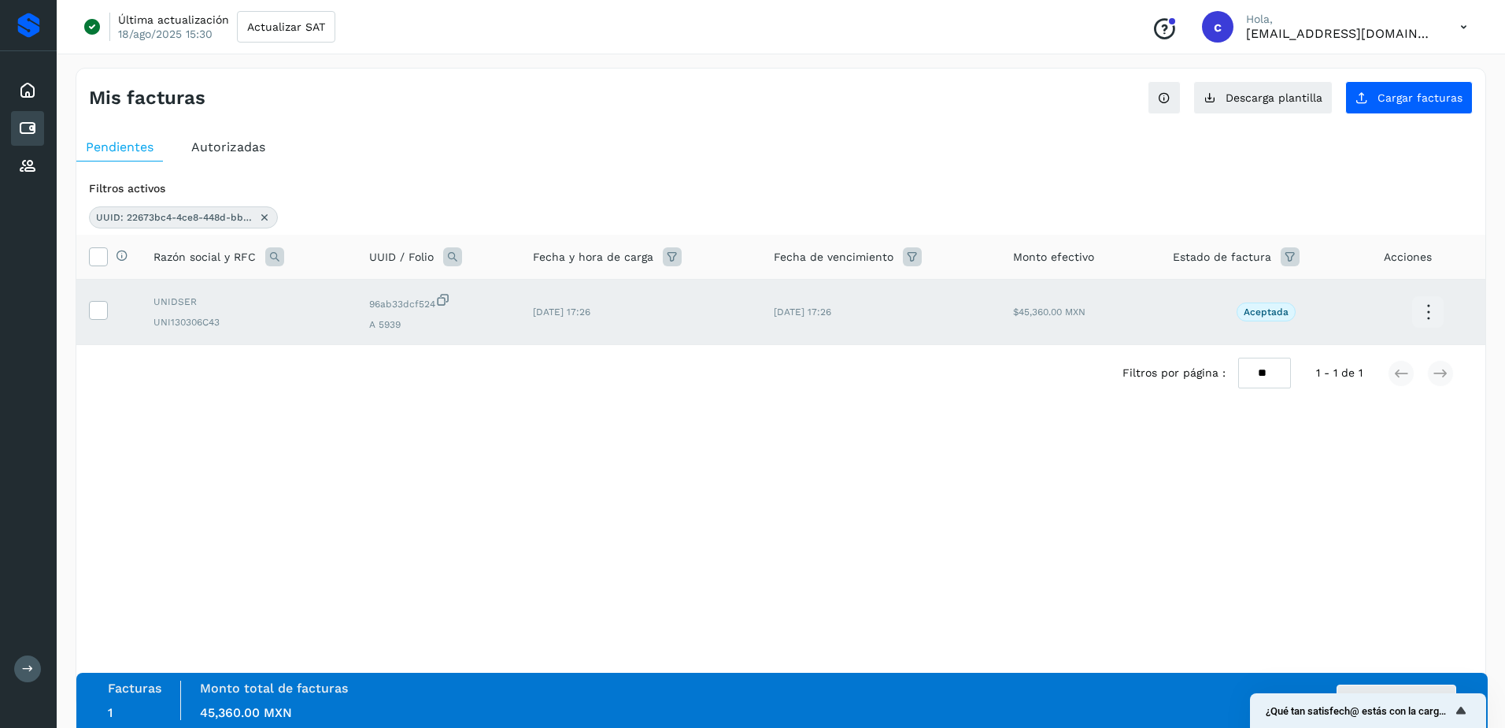
click at [1405, 683] on div "Facturas 1 Monto total de facturas Monto total 45,360.00 MXN Autorizar facturas" at bounding box center [782, 699] width 1349 height 39
click at [1413, 687] on button "Autorizar facturas" at bounding box center [1397, 699] width 120 height 31
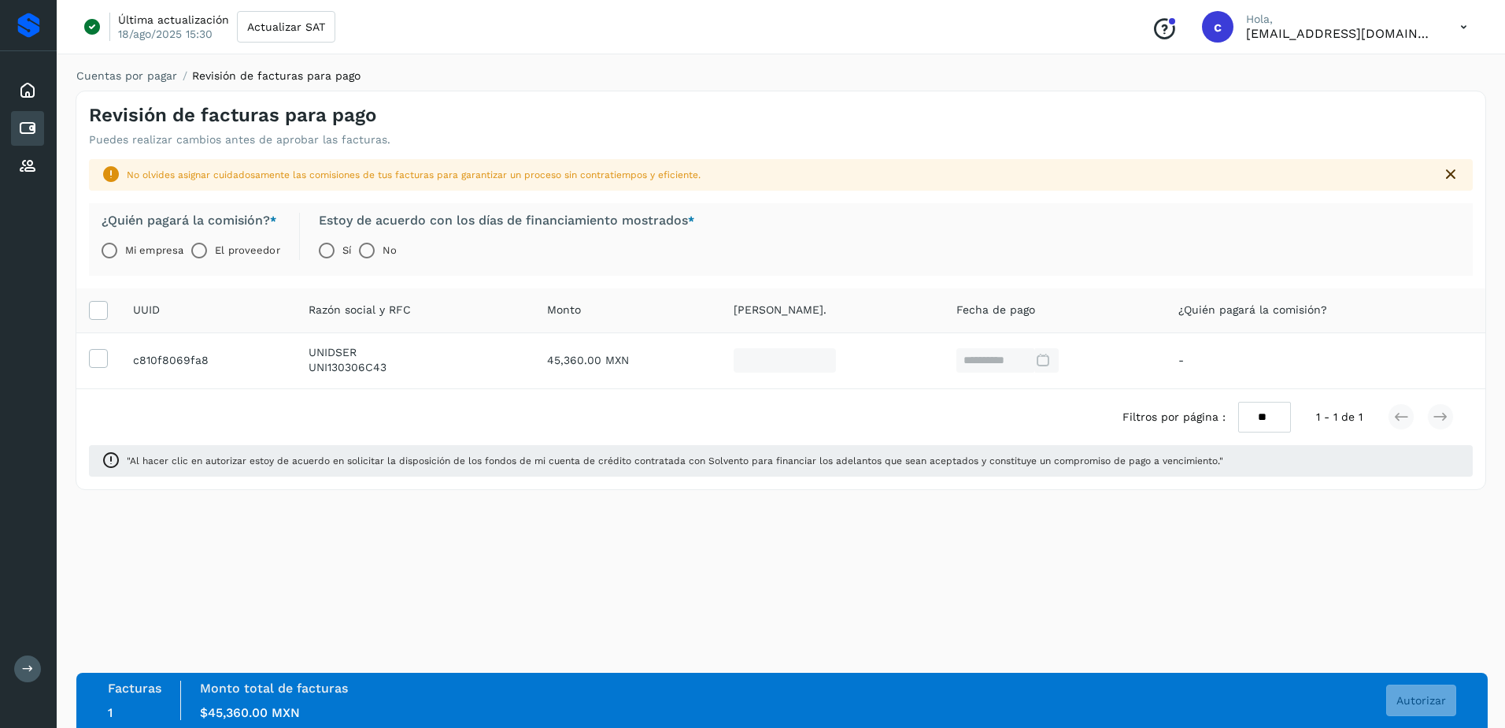
click at [217, 261] on label "El proveedor" at bounding box center [247, 250] width 65 height 31
click at [1408, 687] on button "Autorizar" at bounding box center [1422, 699] width 70 height 31
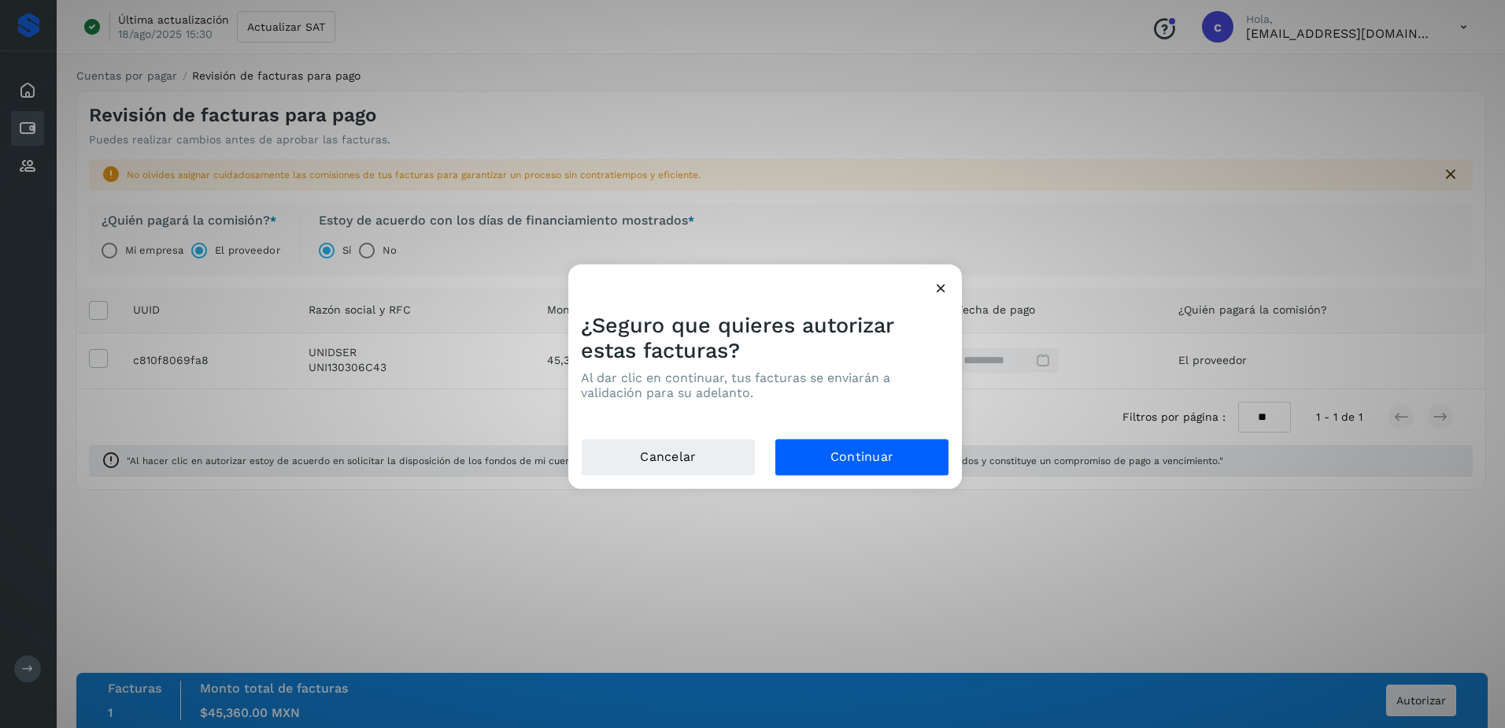
click at [1000, 479] on div "¿Seguro que quieres autorizar estas facturas? Al dar clic en continuar, tus fac…" at bounding box center [752, 364] width 1505 height 728
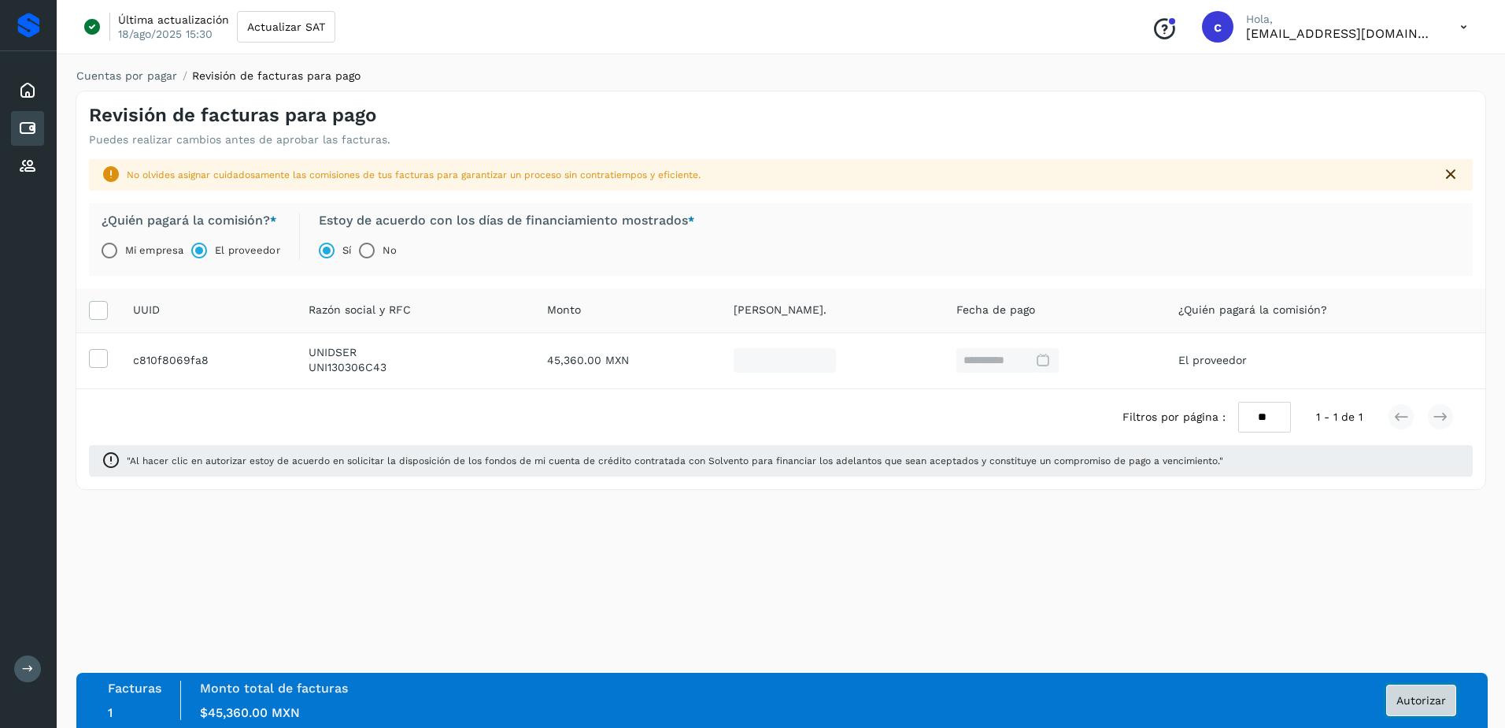
click at [1431, 702] on span "Autorizar" at bounding box center [1422, 699] width 50 height 11
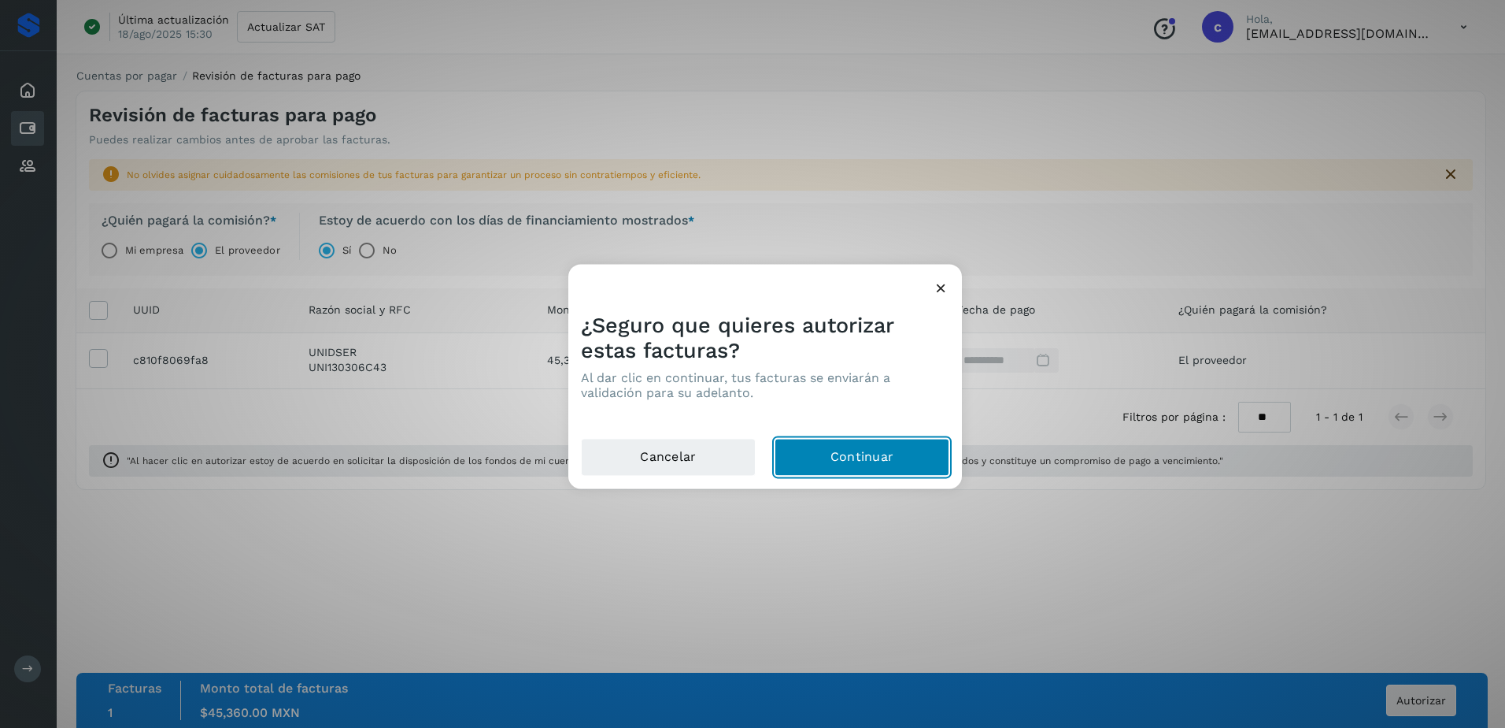
drag, startPoint x: 900, startPoint y: 459, endPoint x: 754, endPoint y: 435, distance: 147.7
click at [899, 458] on button "Continuar" at bounding box center [862, 458] width 175 height 38
